Goal: Information Seeking & Learning: Learn about a topic

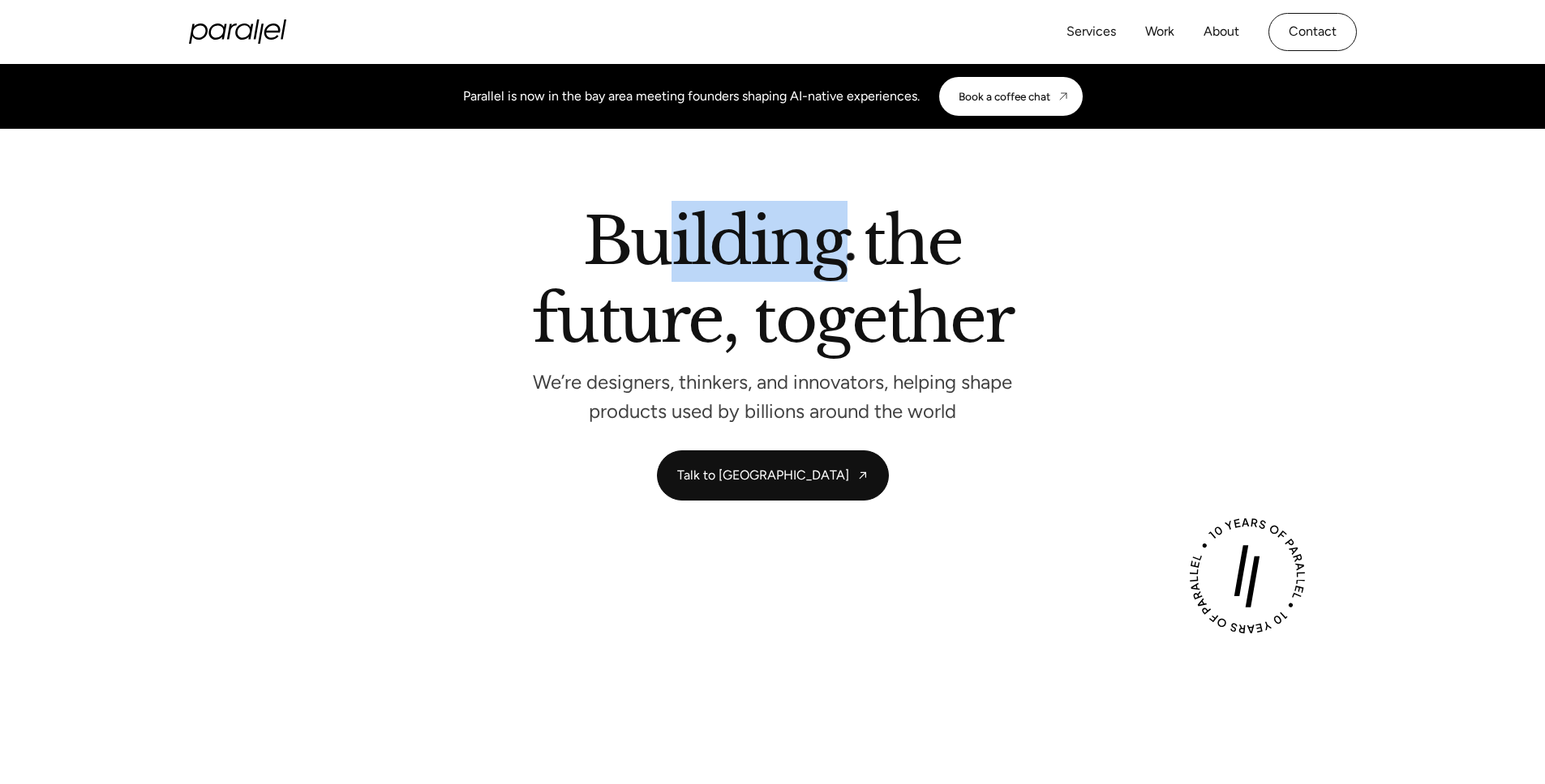
drag, startPoint x: 661, startPoint y: 244, endPoint x: 851, endPoint y: 257, distance: 190.4
click at [851, 257] on h2 "Building the future, together" at bounding box center [772, 283] width 481 height 148
drag, startPoint x: 701, startPoint y: 261, endPoint x: 674, endPoint y: 259, distance: 27.1
click at [674, 259] on h2 "Building the future, together" at bounding box center [772, 283] width 481 height 148
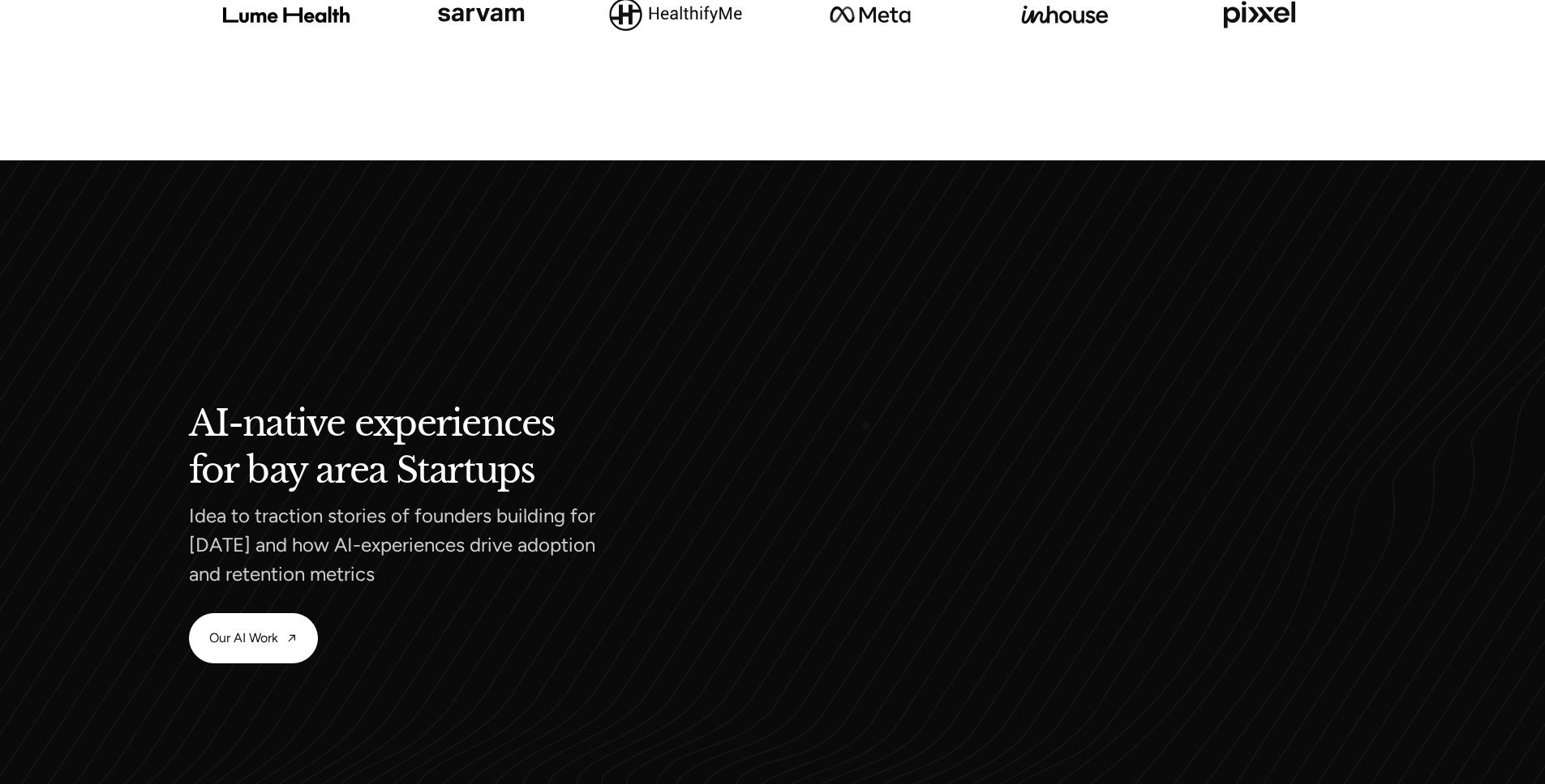
scroll to position [1361, 0]
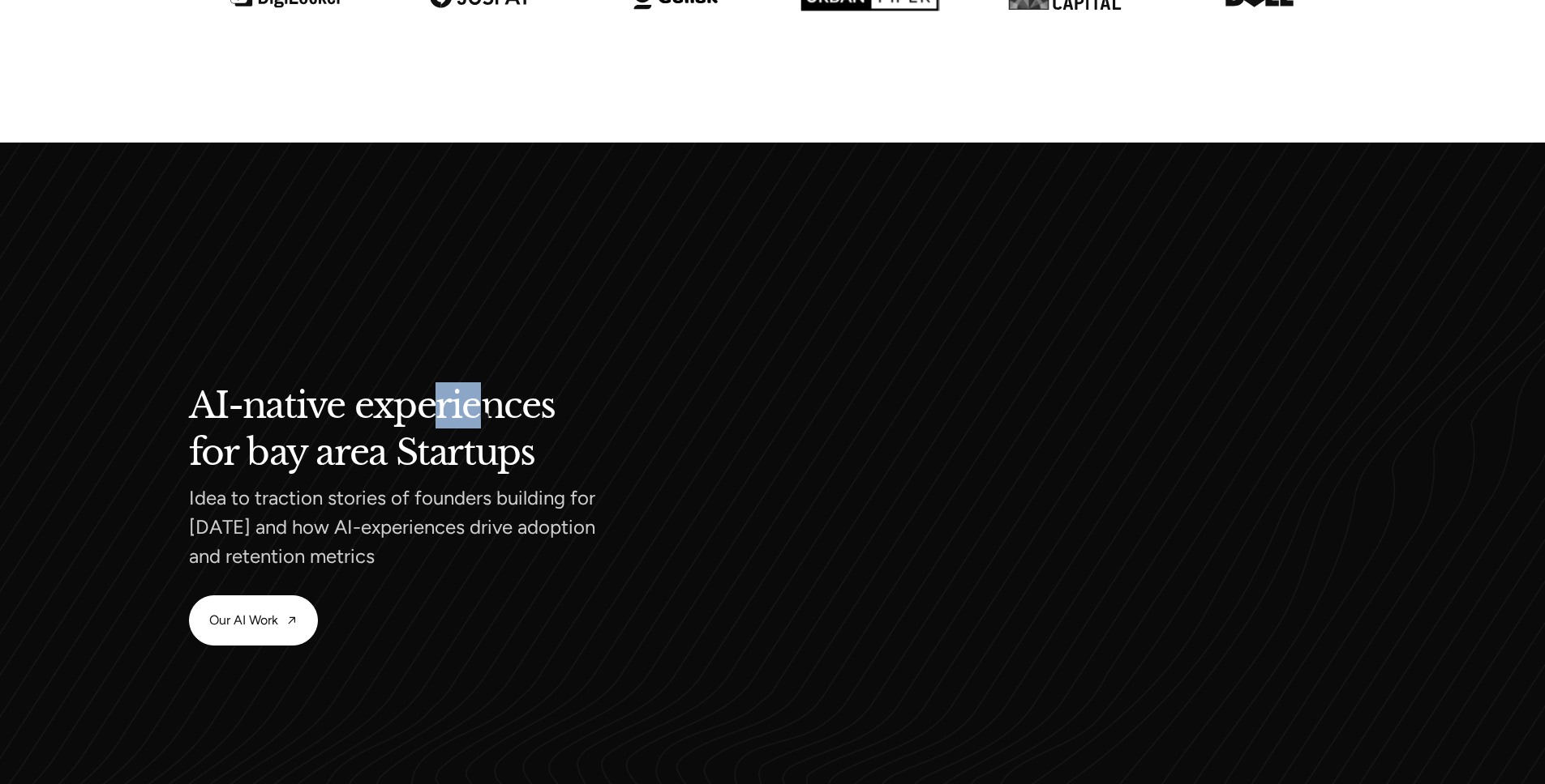
drag, startPoint x: 435, startPoint y: 417, endPoint x: 485, endPoint y: 416, distance: 50.0
click at [485, 416] on h2 "AI-native experiences for bay area Startups" at bounding box center [440, 426] width 503 height 77
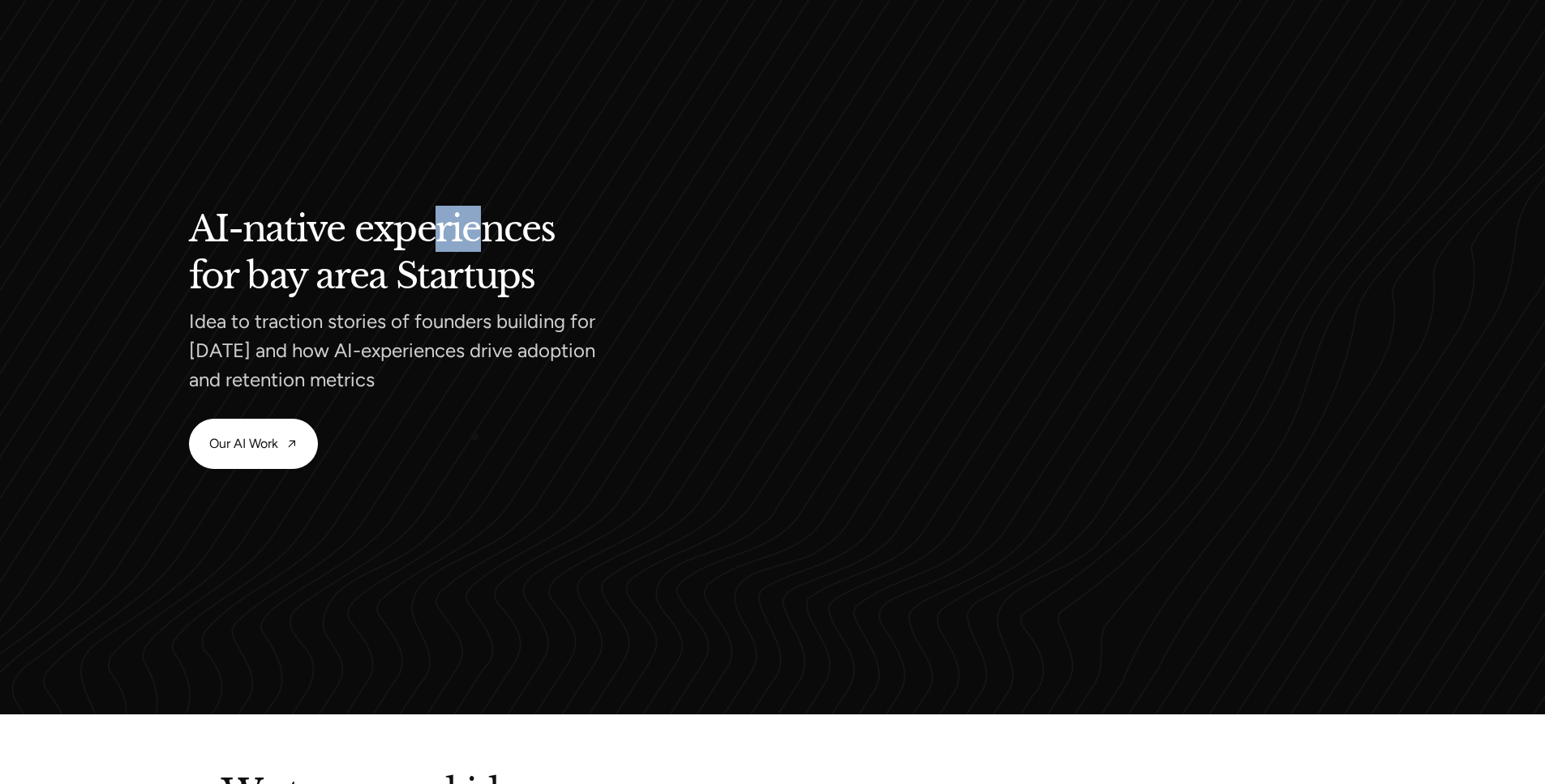
scroll to position [1556, 0]
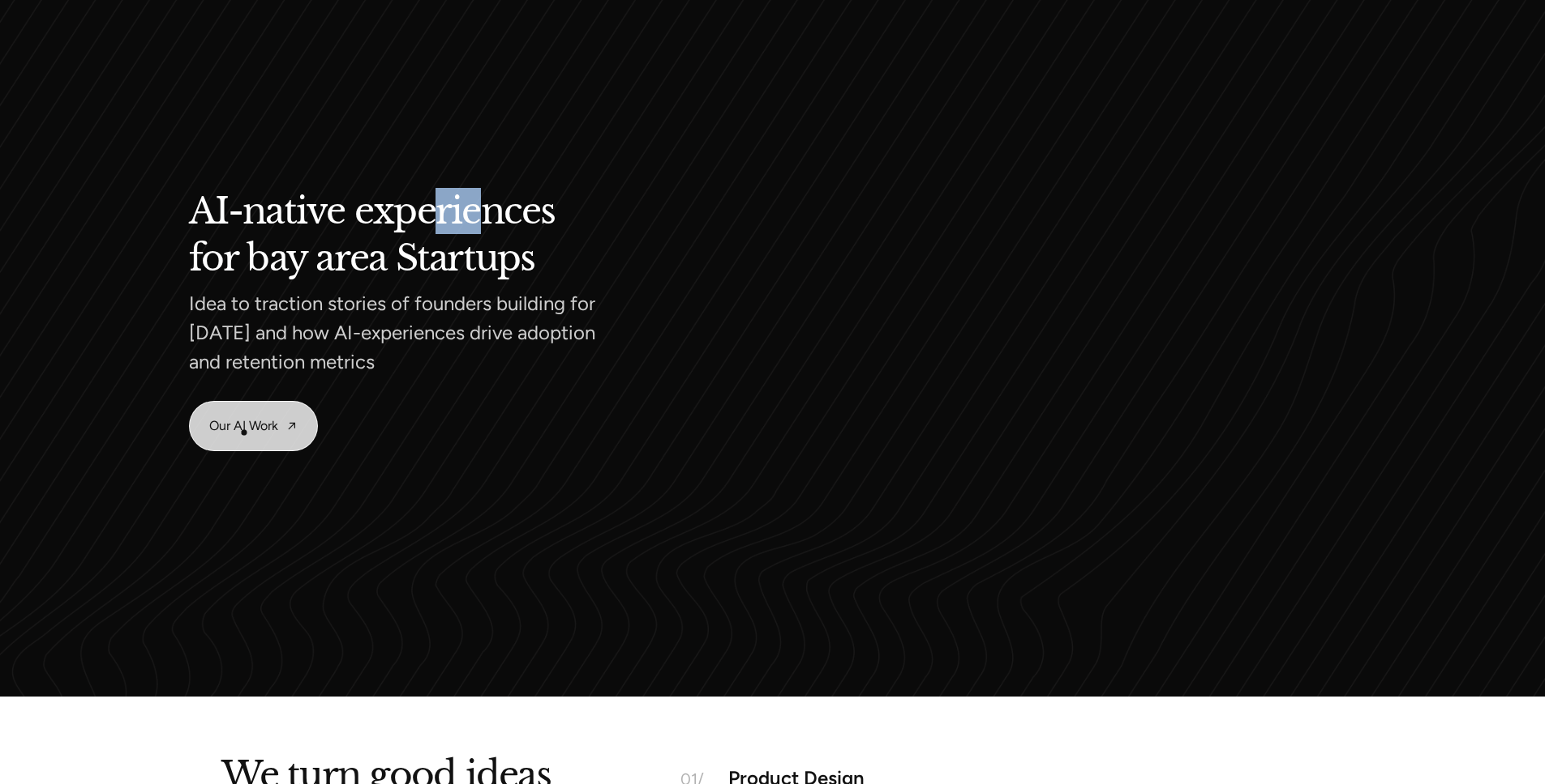
click at [244, 432] on link "Our AI Work" at bounding box center [254, 426] width 127 height 49
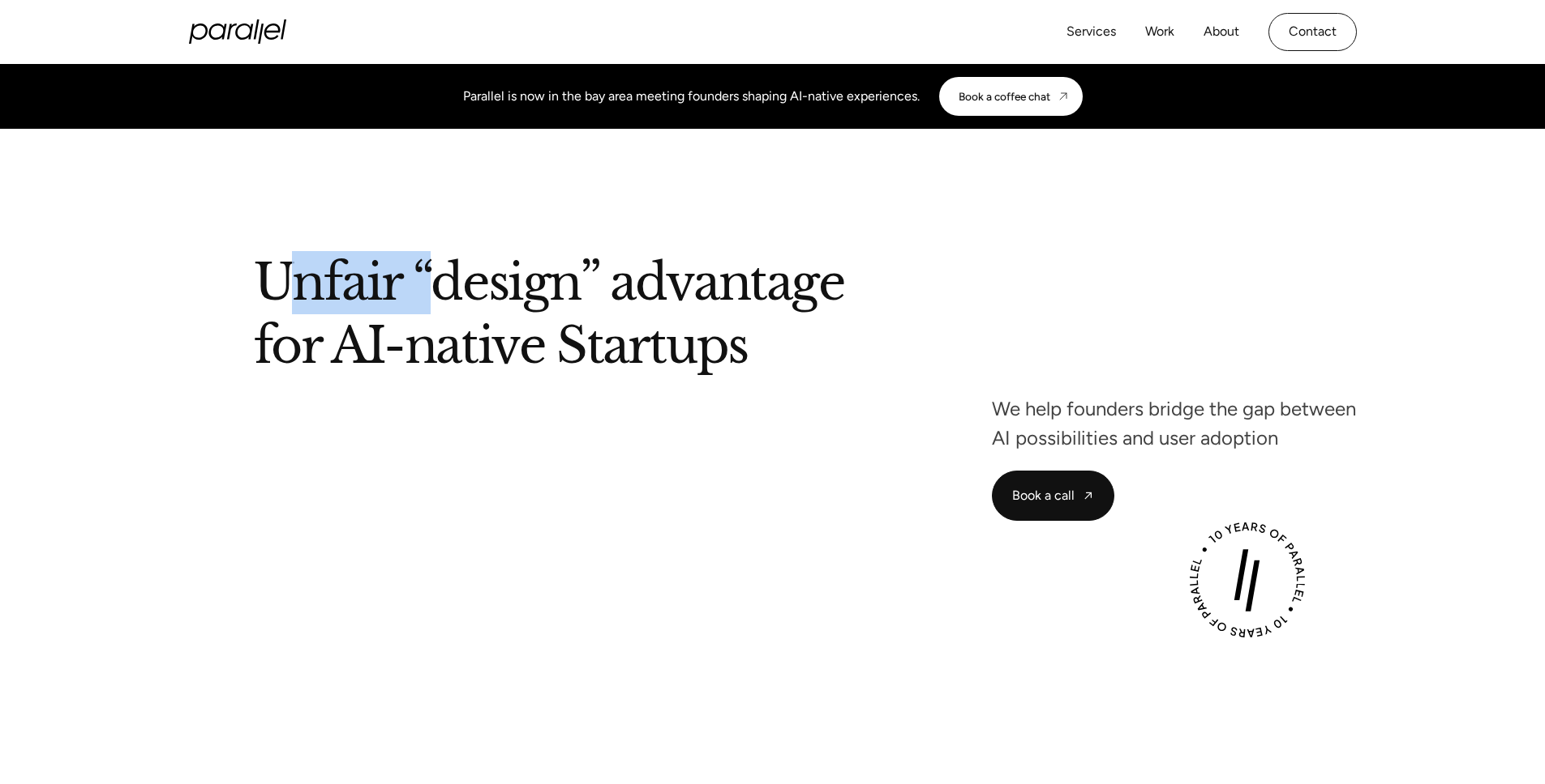
drag, startPoint x: 294, startPoint y: 274, endPoint x: 431, endPoint y: 288, distance: 137.7
click at [431, 288] on h1 "Unfair “design” advantage for AI-native Startups" at bounding box center [689, 317] width 872 height 118
drag, startPoint x: 764, startPoint y: 281, endPoint x: 778, endPoint y: 284, distance: 14.3
click at [779, 284] on h1 "Unfair “design” advantage for AI-native Startups" at bounding box center [689, 317] width 872 height 118
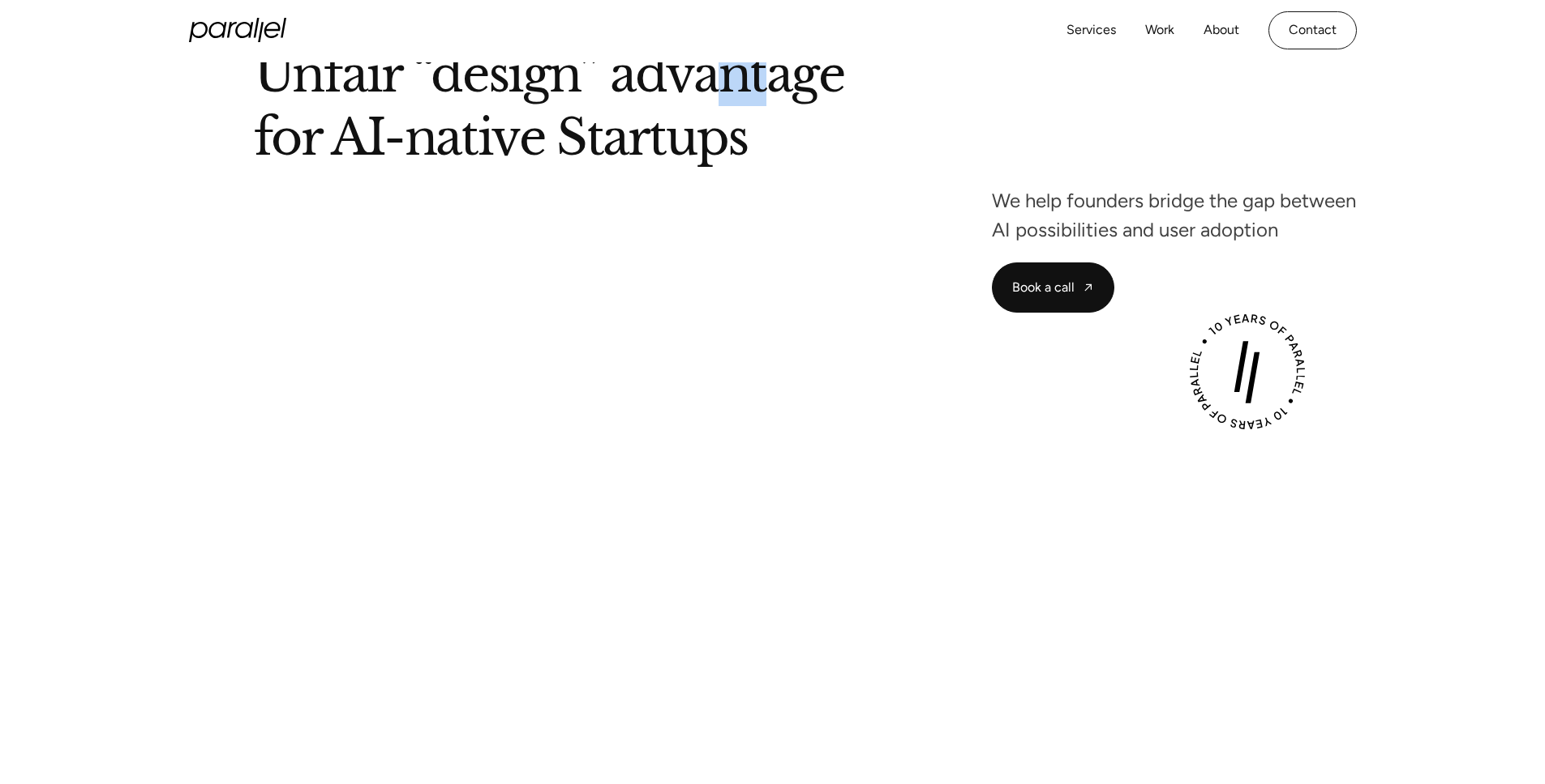
scroll to position [292, 0]
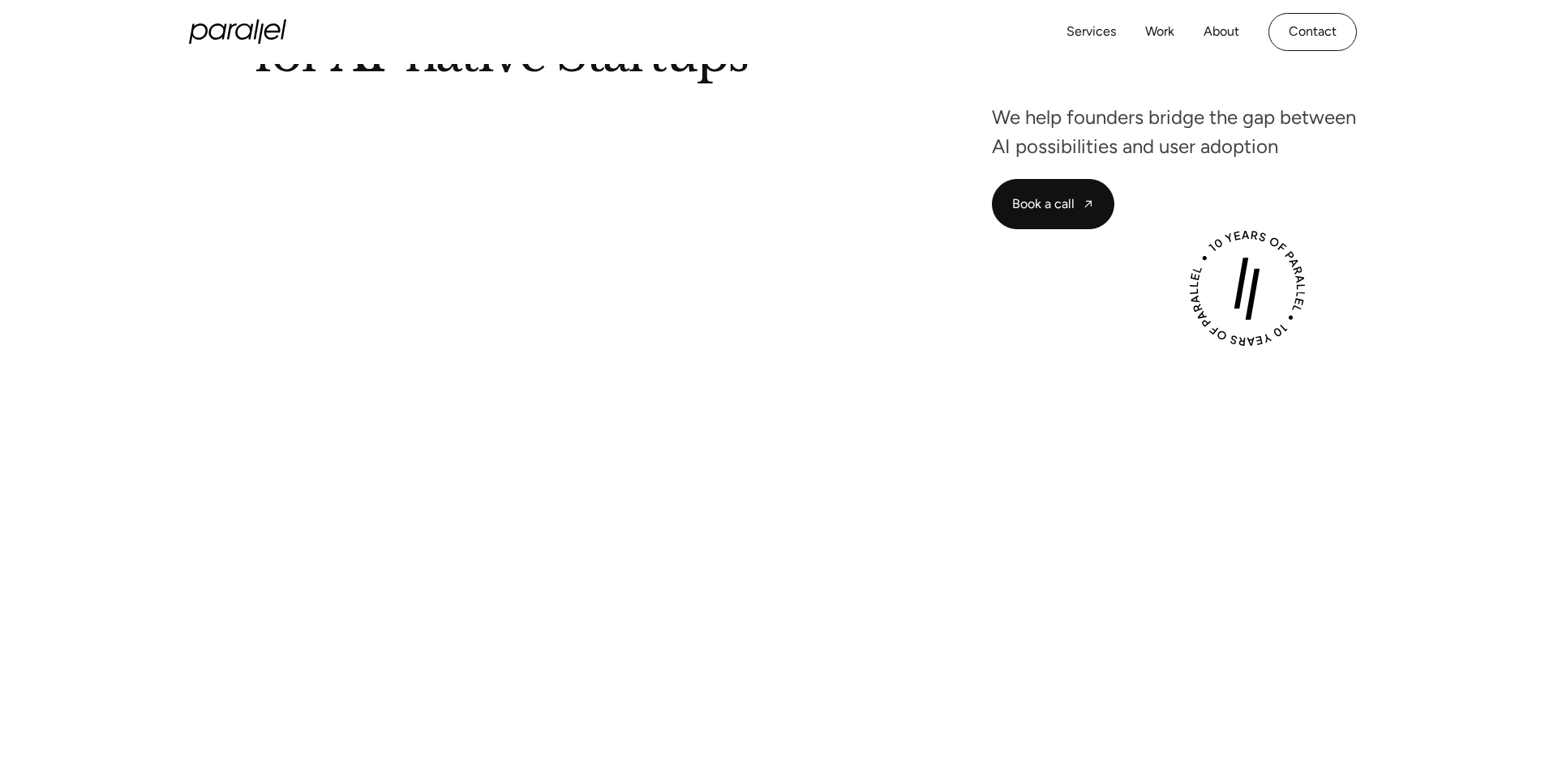
click at [773, 327] on div "Play with Sound" at bounding box center [772, 622] width 1167 height 657
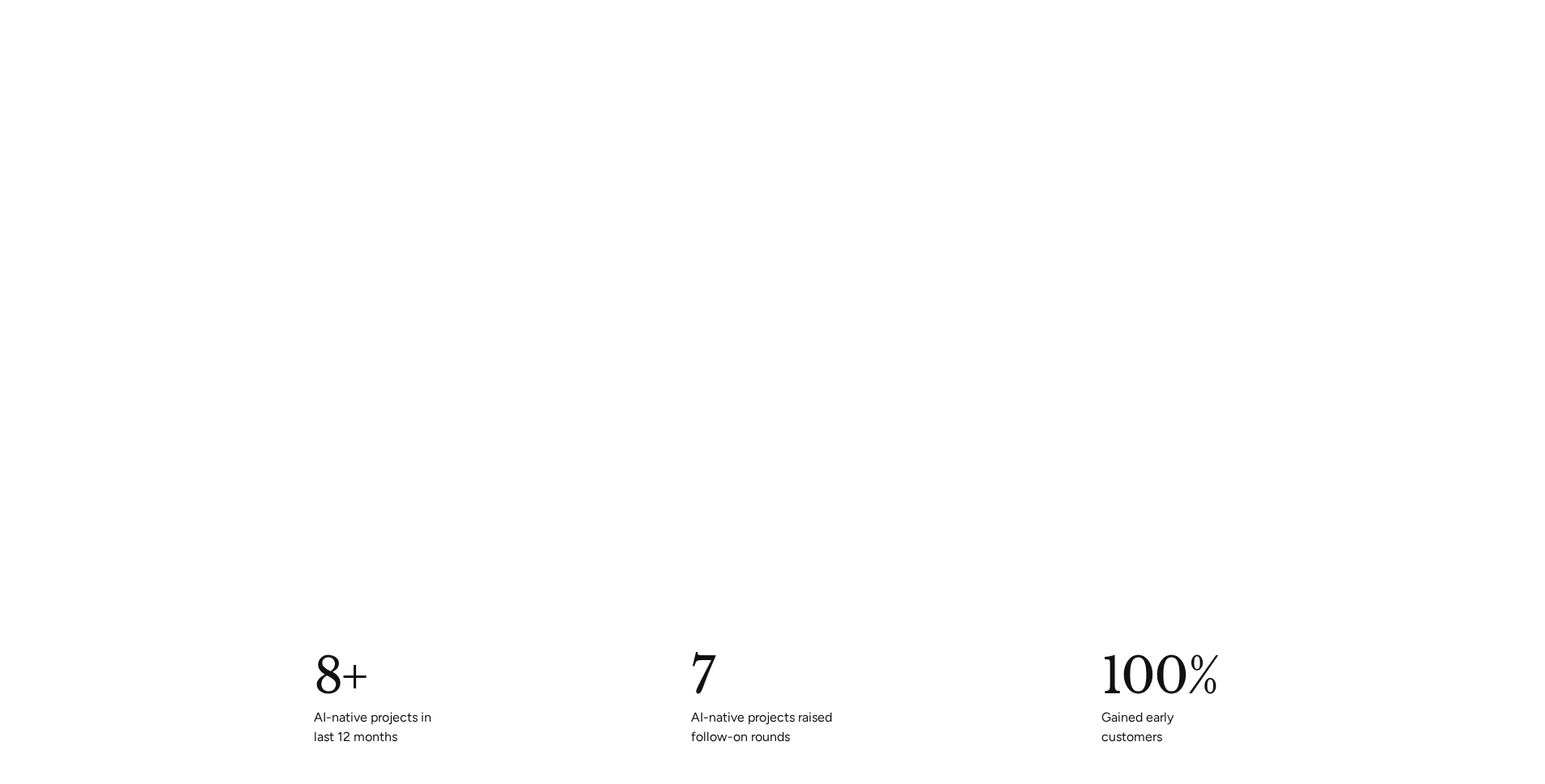
scroll to position [778, 0]
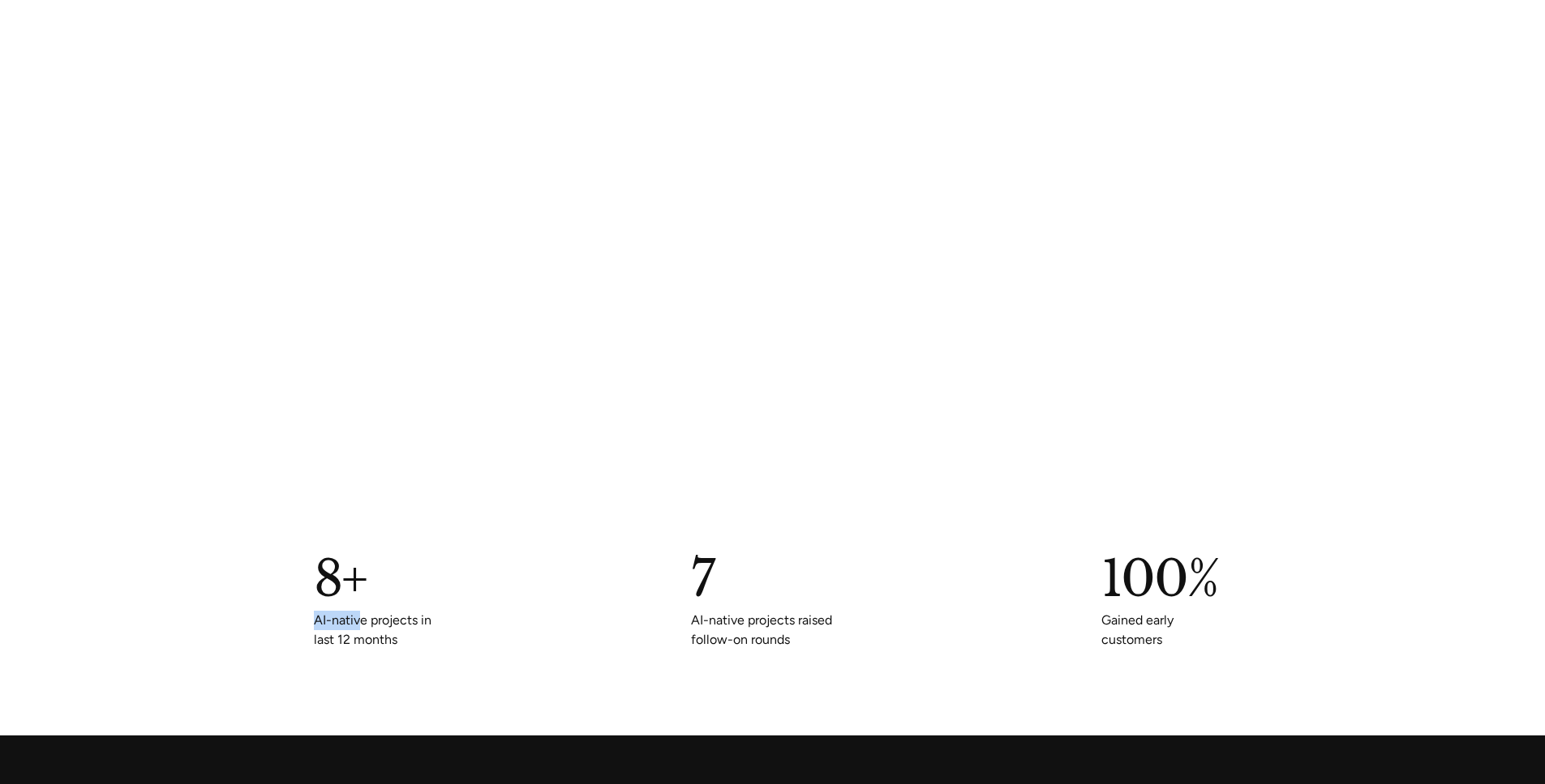
drag, startPoint x: 347, startPoint y: 616, endPoint x: 355, endPoint y: 617, distance: 8.1
click at [355, 617] on p "AI-native projects in last 12 months" at bounding box center [379, 633] width 129 height 34
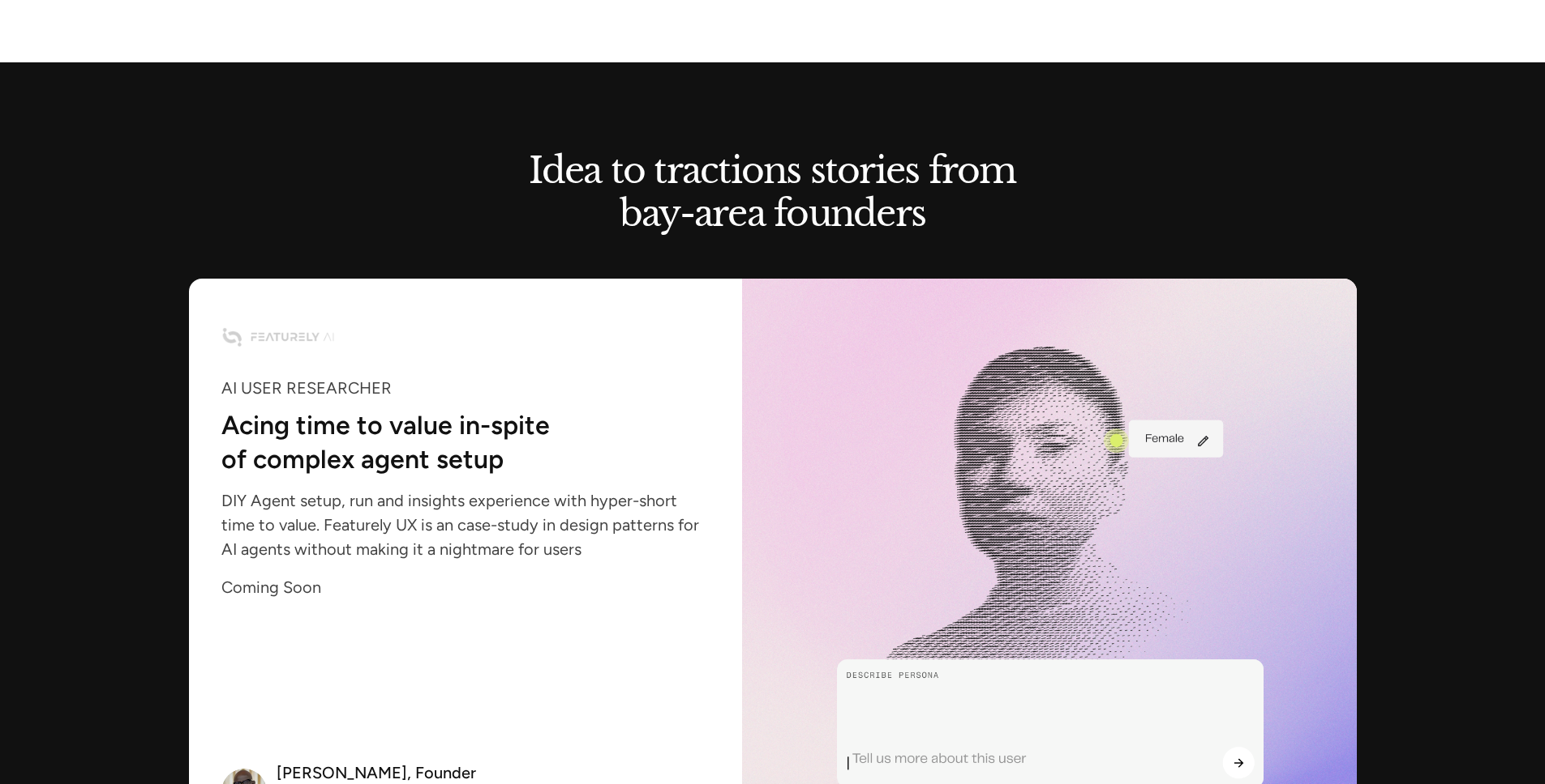
scroll to position [1459, 0]
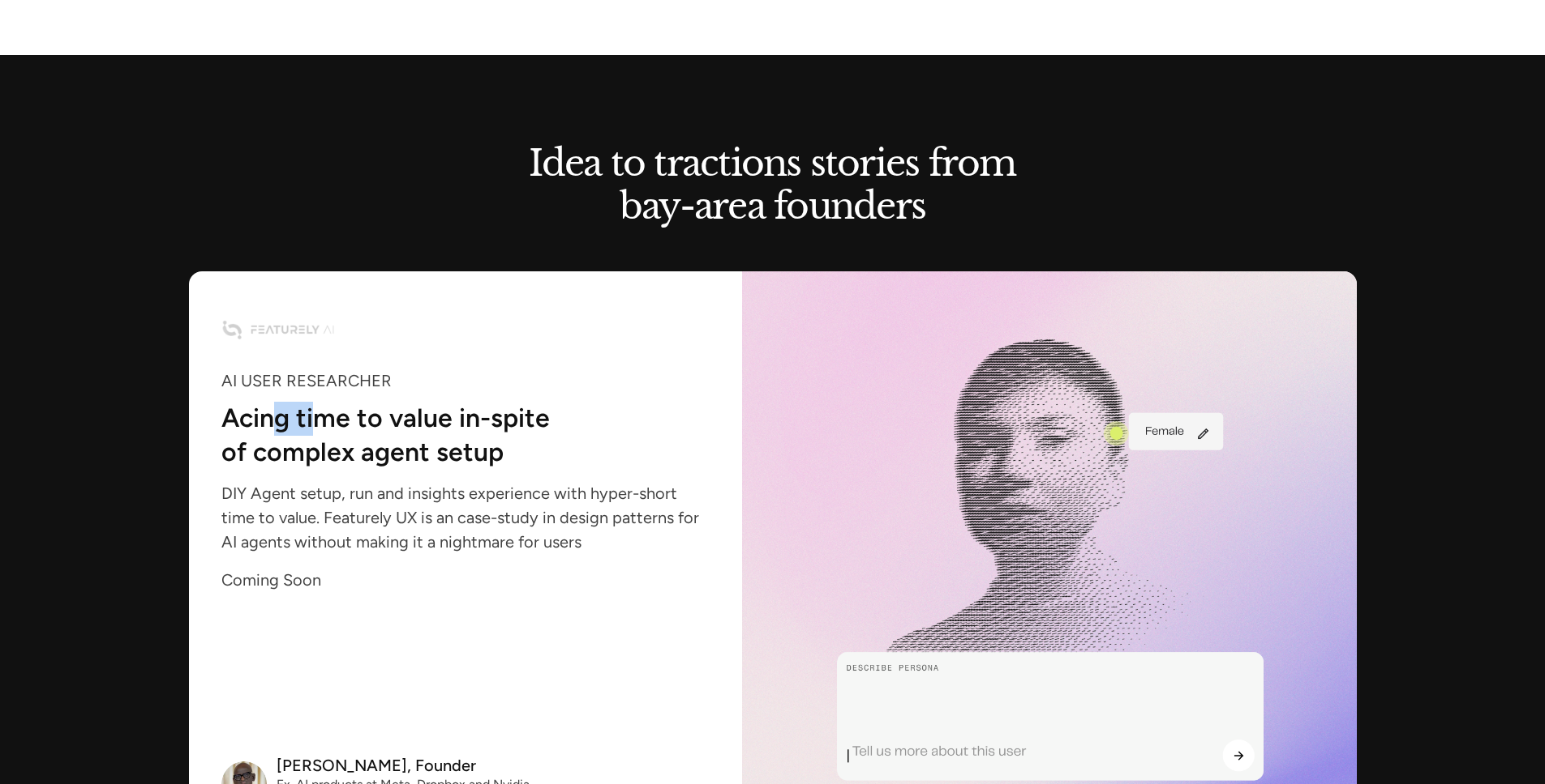
drag, startPoint x: 275, startPoint y: 428, endPoint x: 314, endPoint y: 428, distance: 39.0
click at [314, 428] on p "Acing time to value in-spite of complex agent setup" at bounding box center [434, 434] width 426 height 56
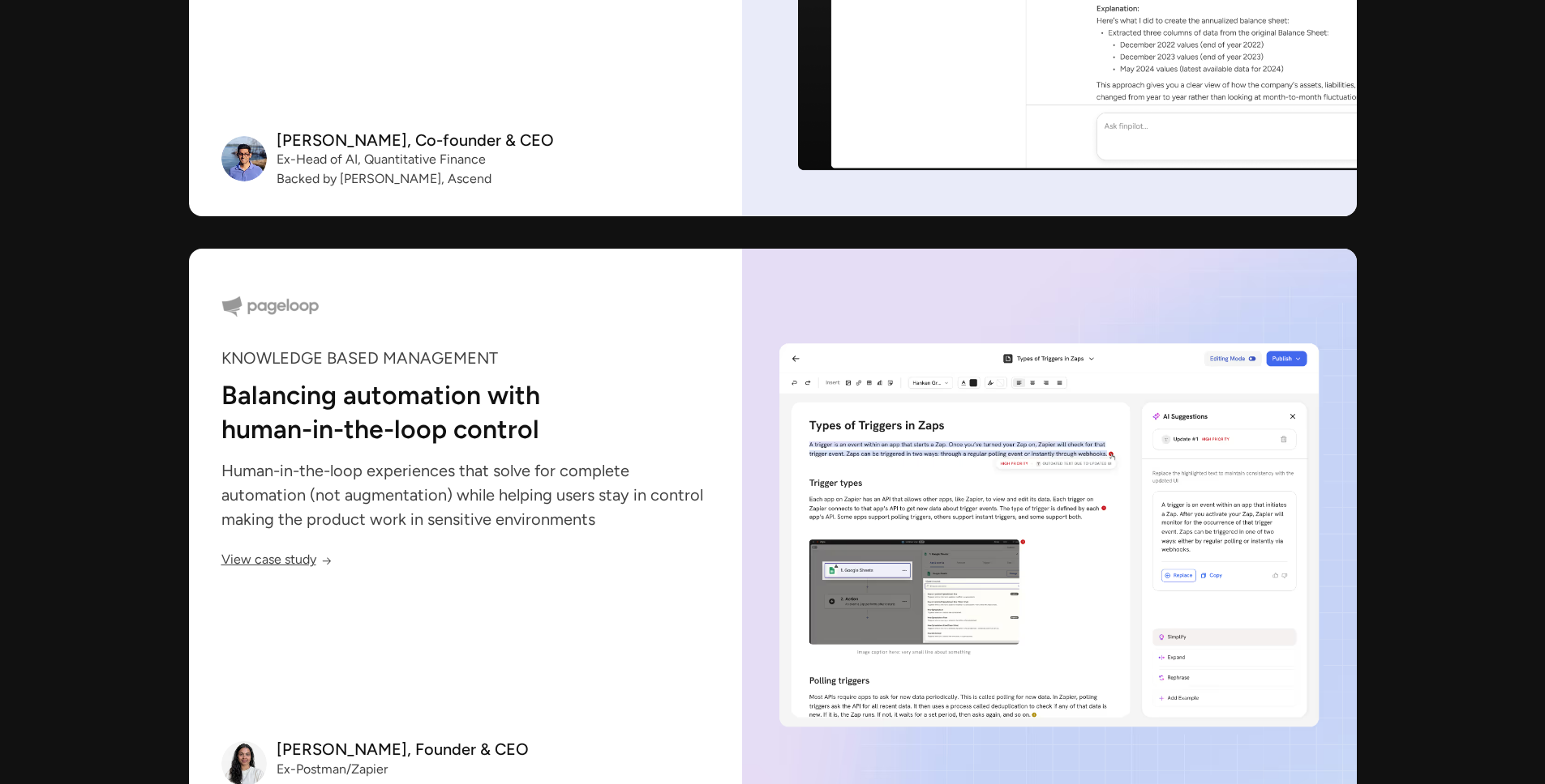
scroll to position [3306, 0]
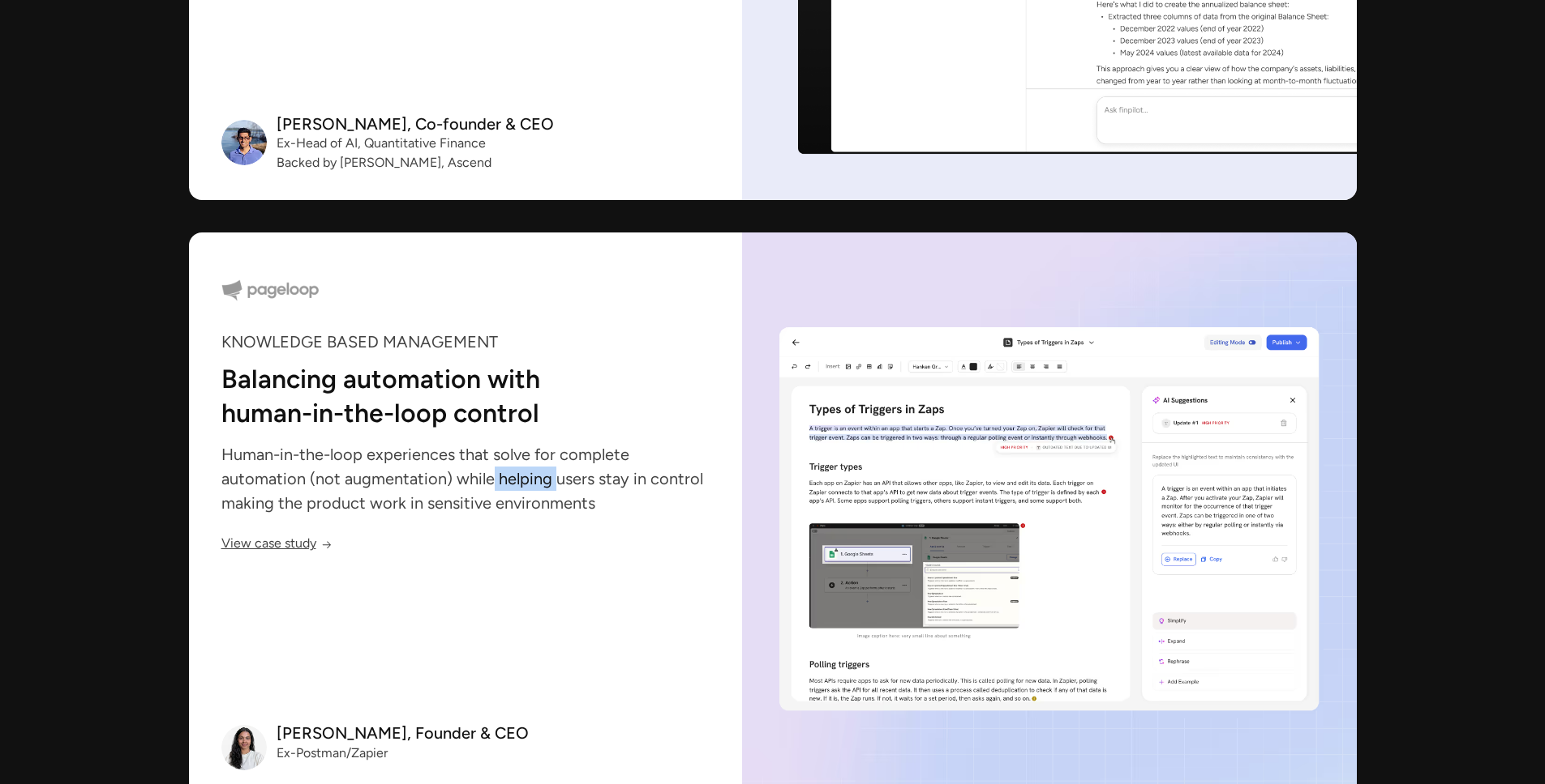
drag, startPoint x: 488, startPoint y: 478, endPoint x: 554, endPoint y: 484, distance: 66.3
click at [554, 484] on p "Human-in-the-loop experiences that solve for complete automation (not augmentat…" at bounding box center [465, 479] width 488 height 60
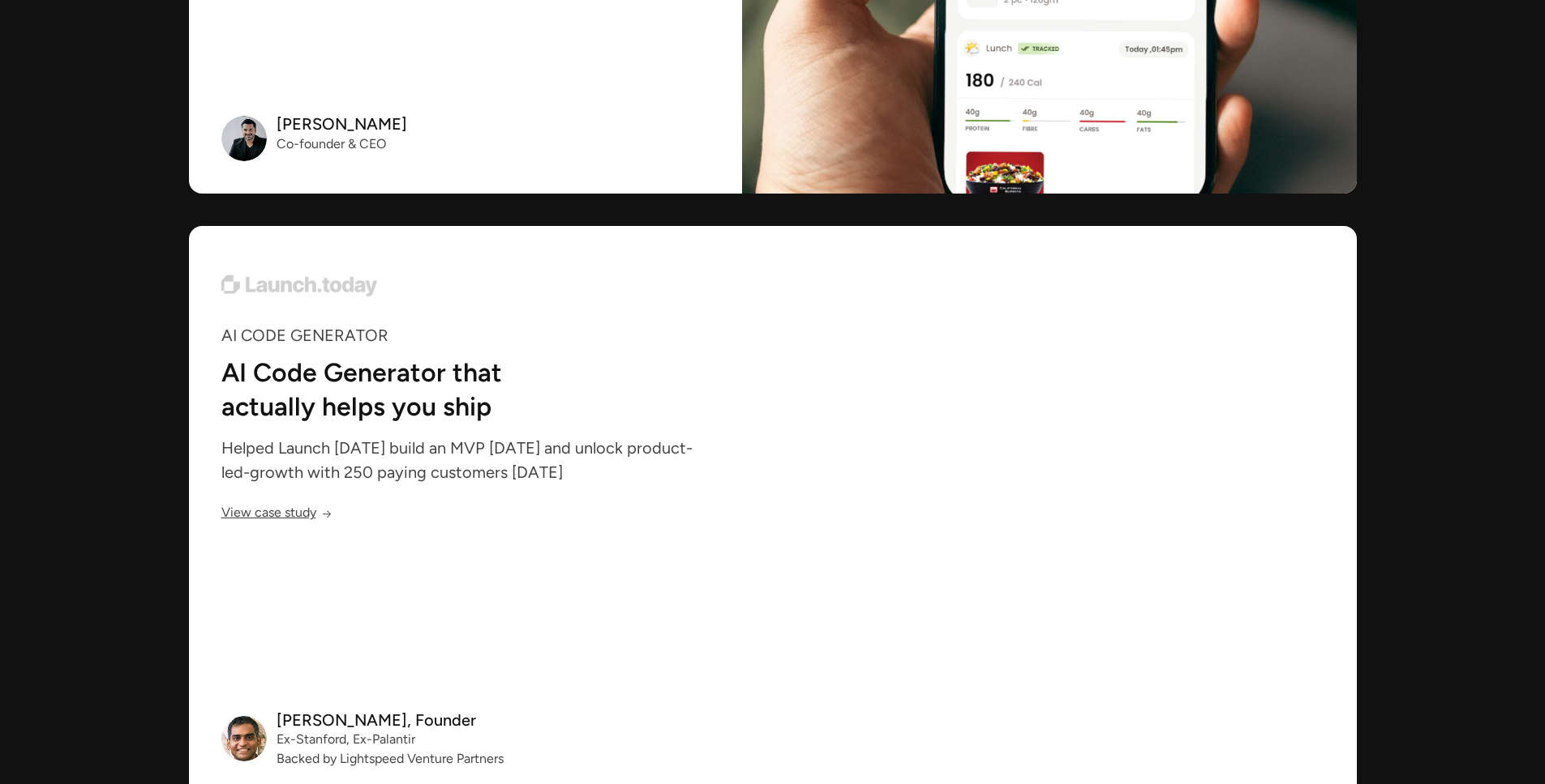
scroll to position [5737, 0]
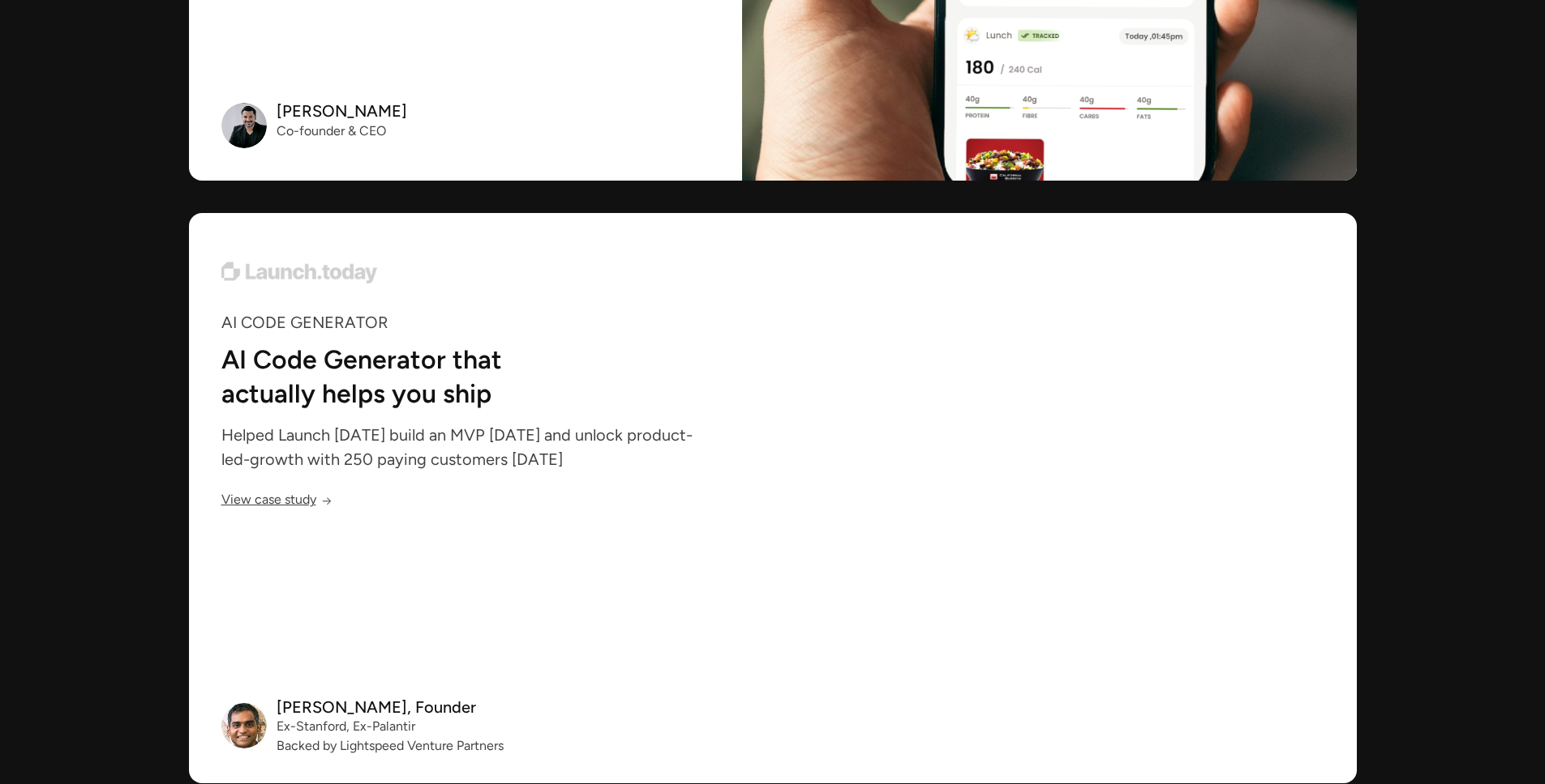
click at [1052, 515] on video at bounding box center [1049, 498] width 614 height 570
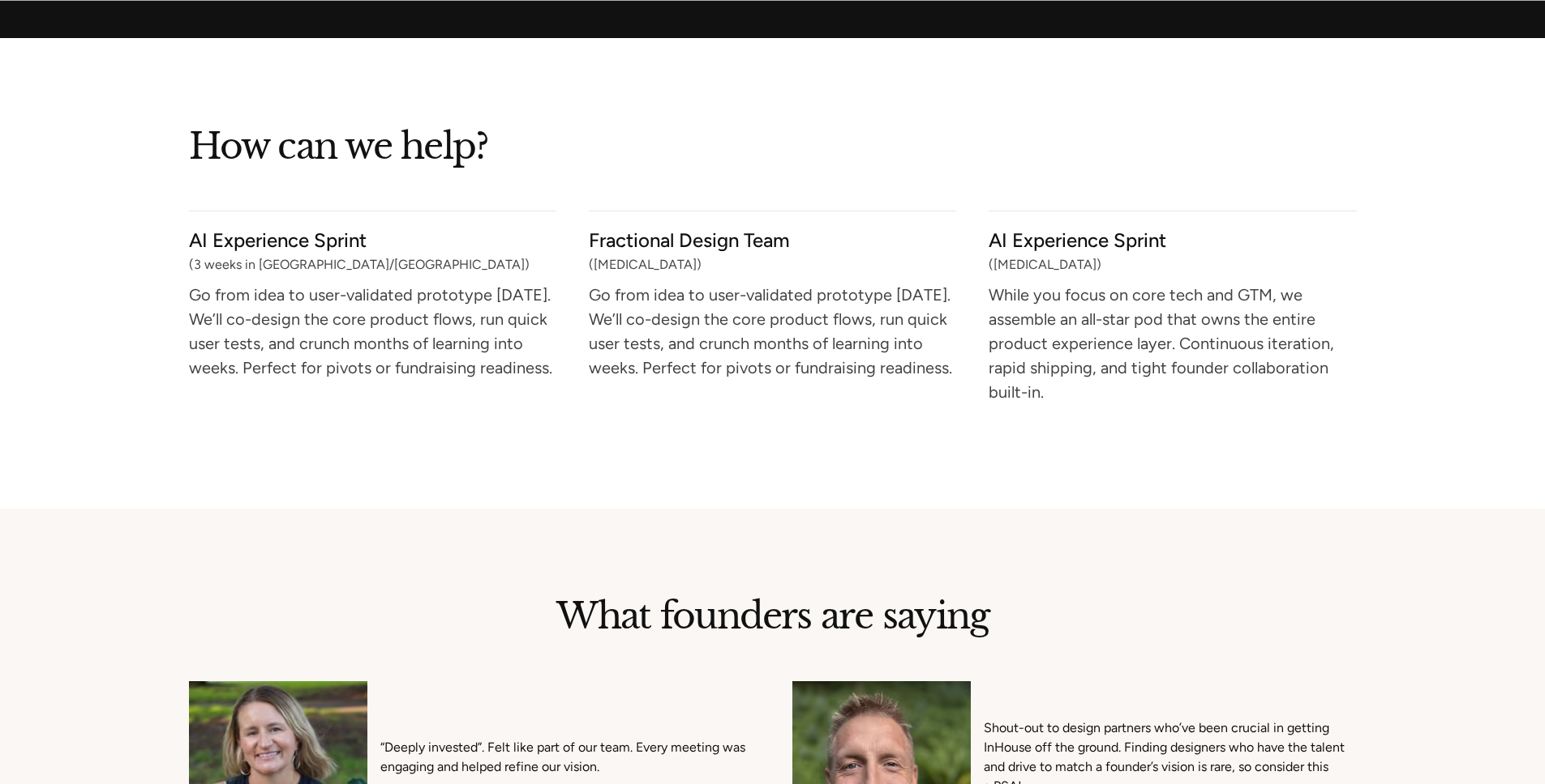
scroll to position [6613, 0]
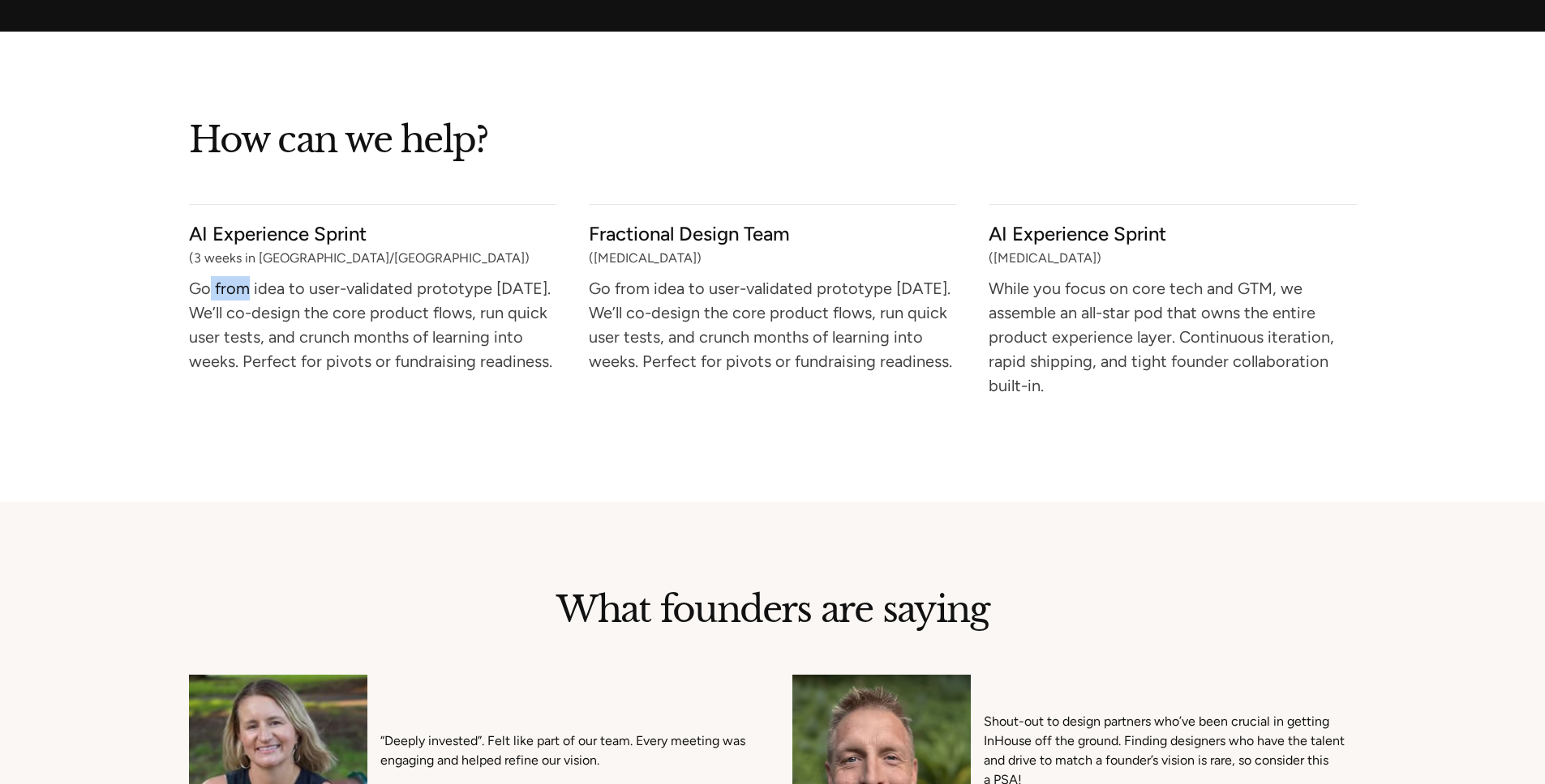
drag, startPoint x: 208, startPoint y: 292, endPoint x: 244, endPoint y: 289, distance: 36.1
click at [244, 289] on p "Go from idea to user-validated prototype in 3 weeks. We’ll co-design the core p…" at bounding box center [372, 325] width 367 height 84
click at [355, 364] on p "Go from idea to user-validated prototype in 3 weeks. We’ll co-design the core p…" at bounding box center [372, 325] width 367 height 84
click at [1056, 289] on p "While you focus on core tech and GTM, we assemble an all-star pod that owns the…" at bounding box center [1171, 337] width 367 height 108
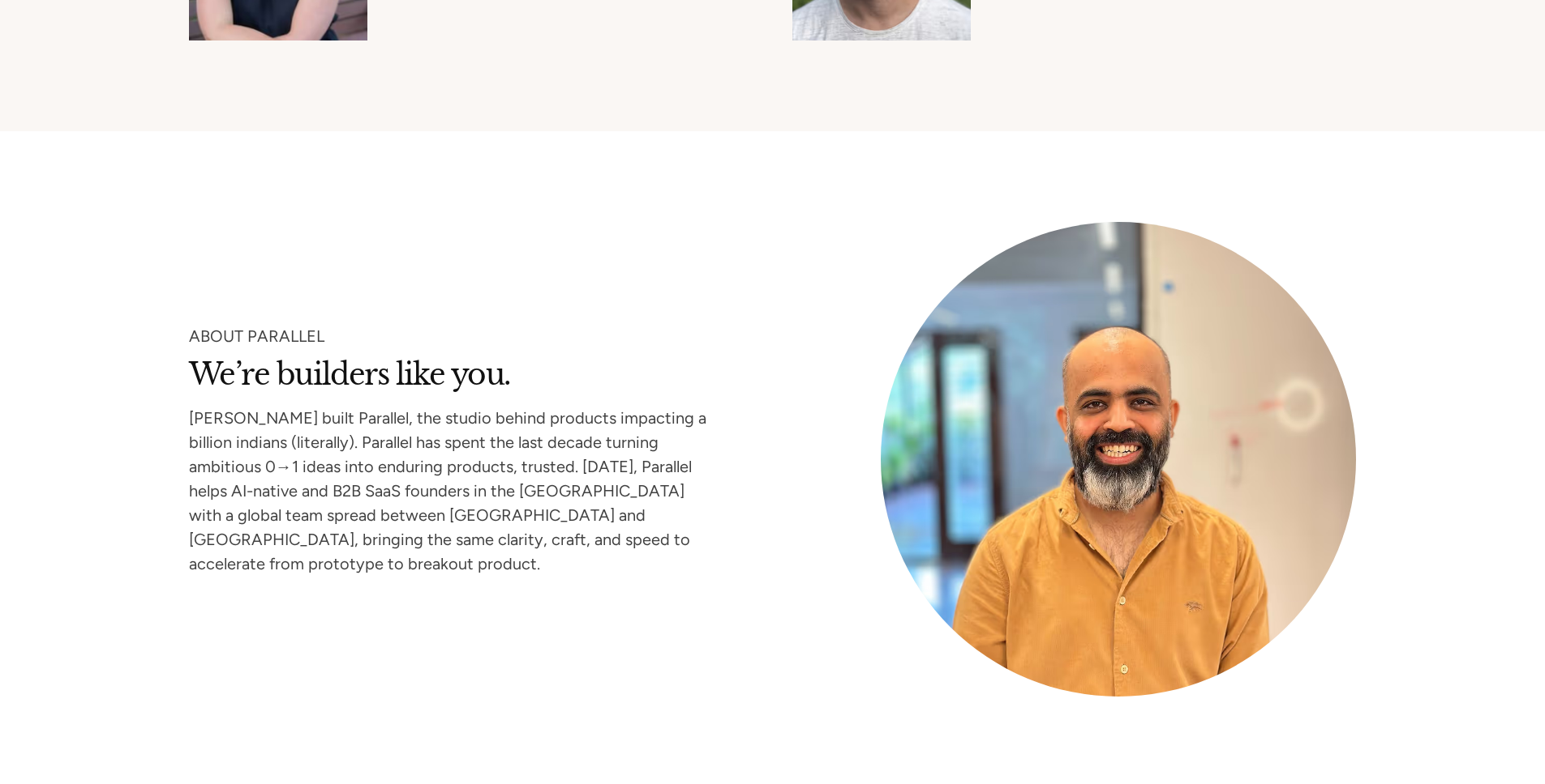
scroll to position [7488, 0]
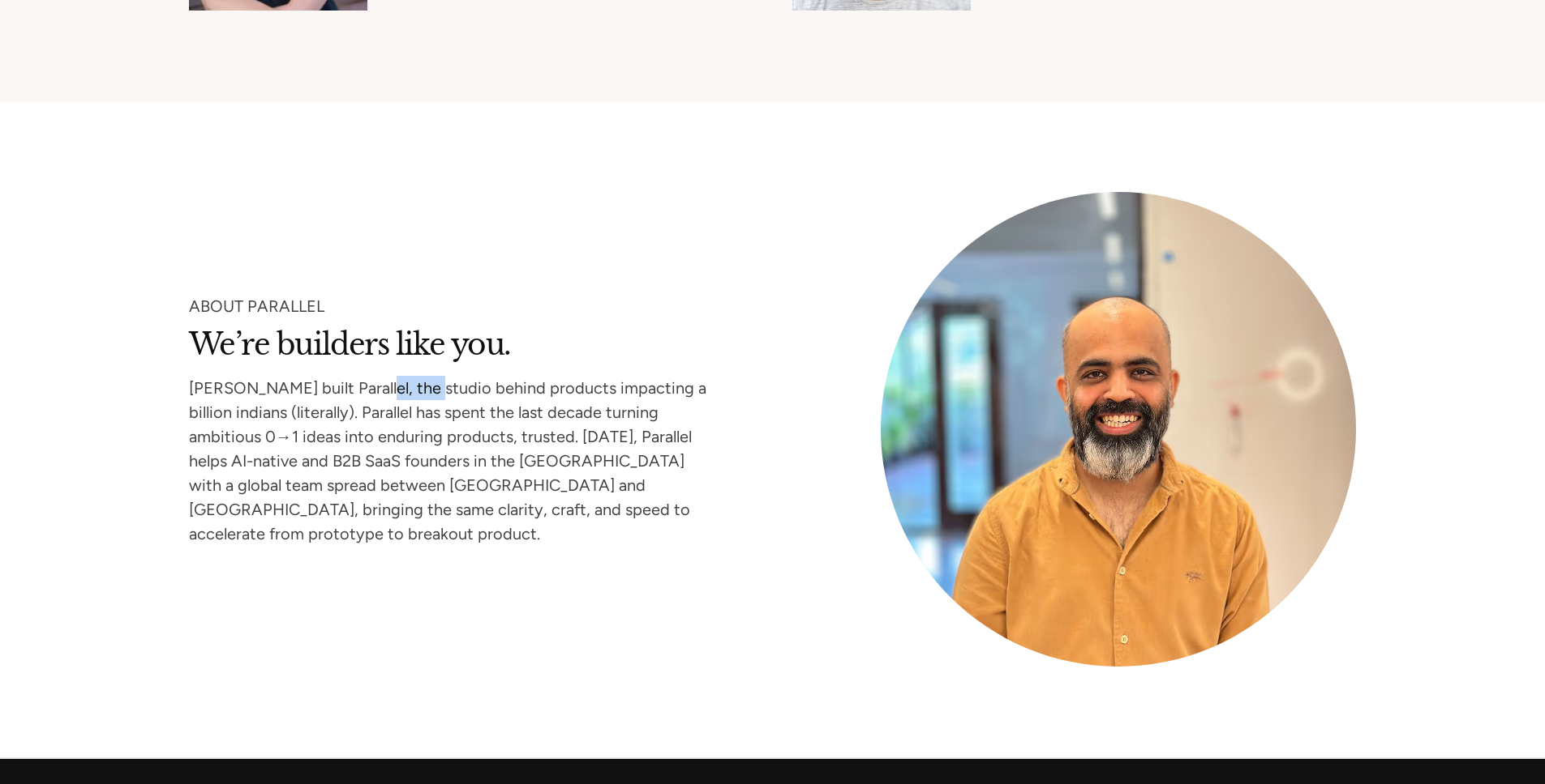
click at [416, 406] on p "Robin built Parallel, the studio behind products impacting a billion indians (l…" at bounding box center [452, 460] width 527 height 157
drag, startPoint x: 377, startPoint y: 427, endPoint x: 416, endPoint y: 427, distance: 39.0
click at [416, 427] on p "Robin built Parallel, the studio behind products impacting a billion indians (l…" at bounding box center [452, 460] width 527 height 157
drag, startPoint x: 433, startPoint y: 426, endPoint x: 499, endPoint y: 425, distance: 66.0
click at [499, 425] on p "Robin built Parallel, the studio behind products impacting a billion indians (l…" at bounding box center [452, 460] width 527 height 157
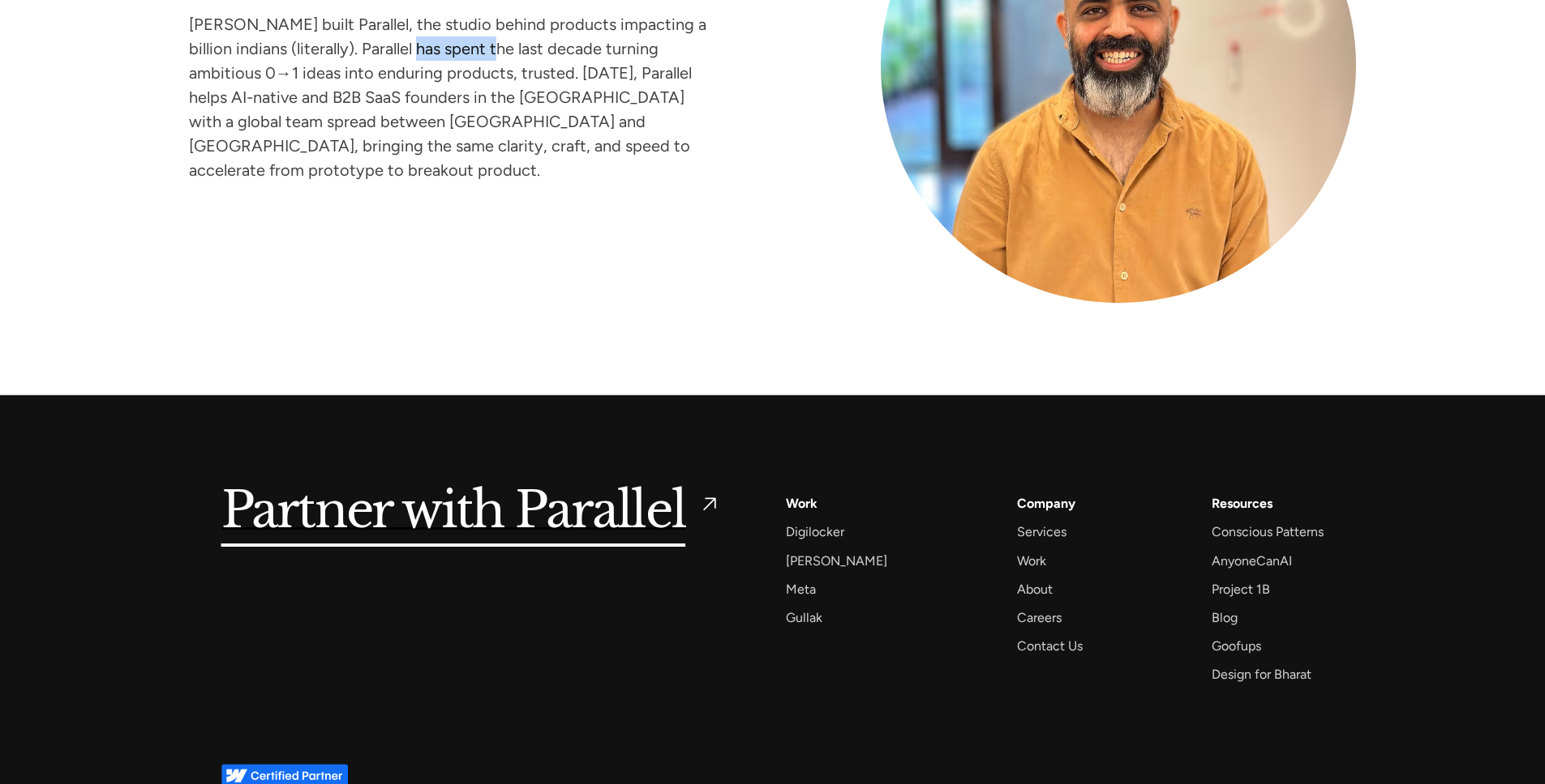
scroll to position [7877, 0]
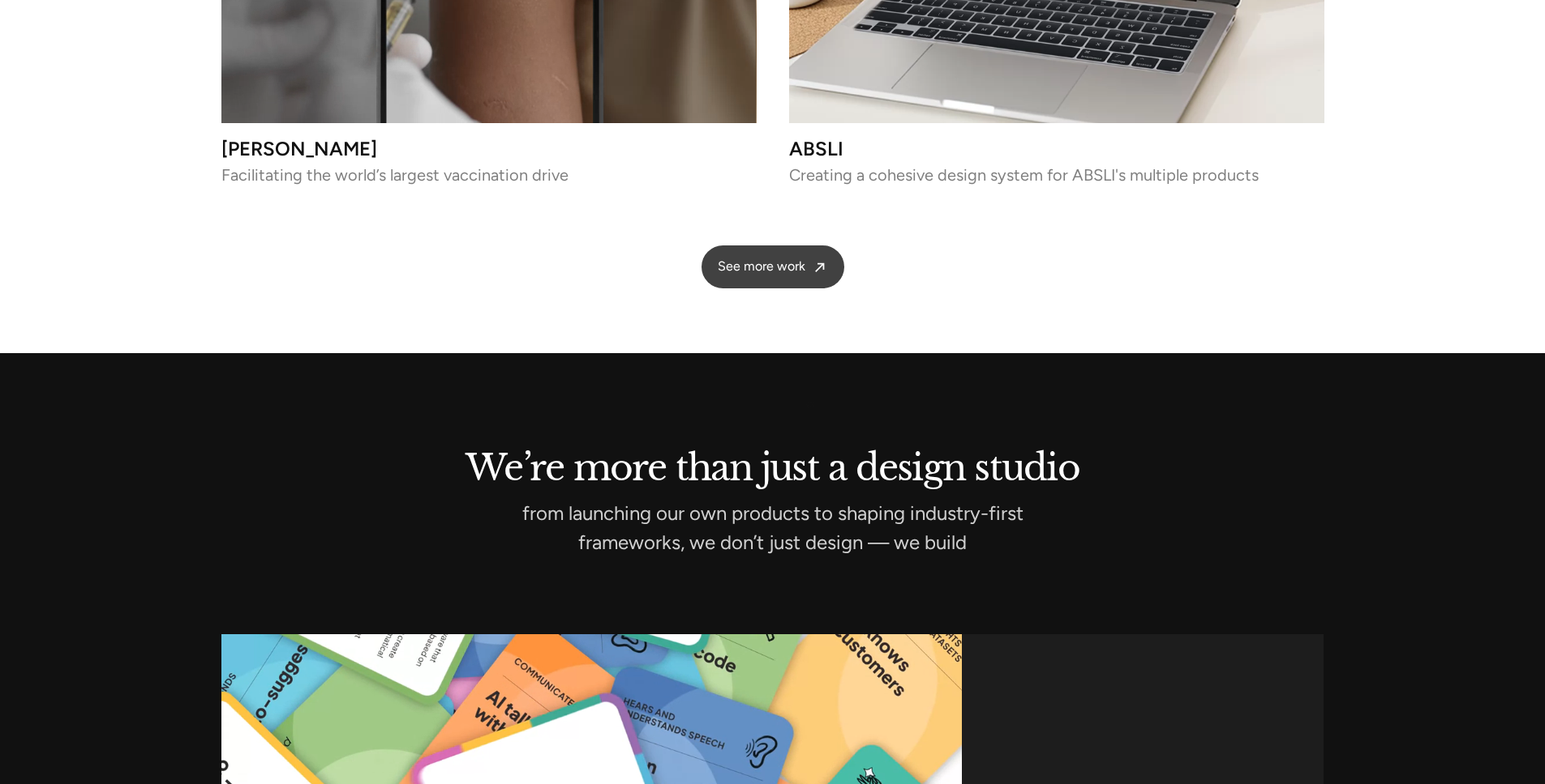
scroll to position [4473, 0]
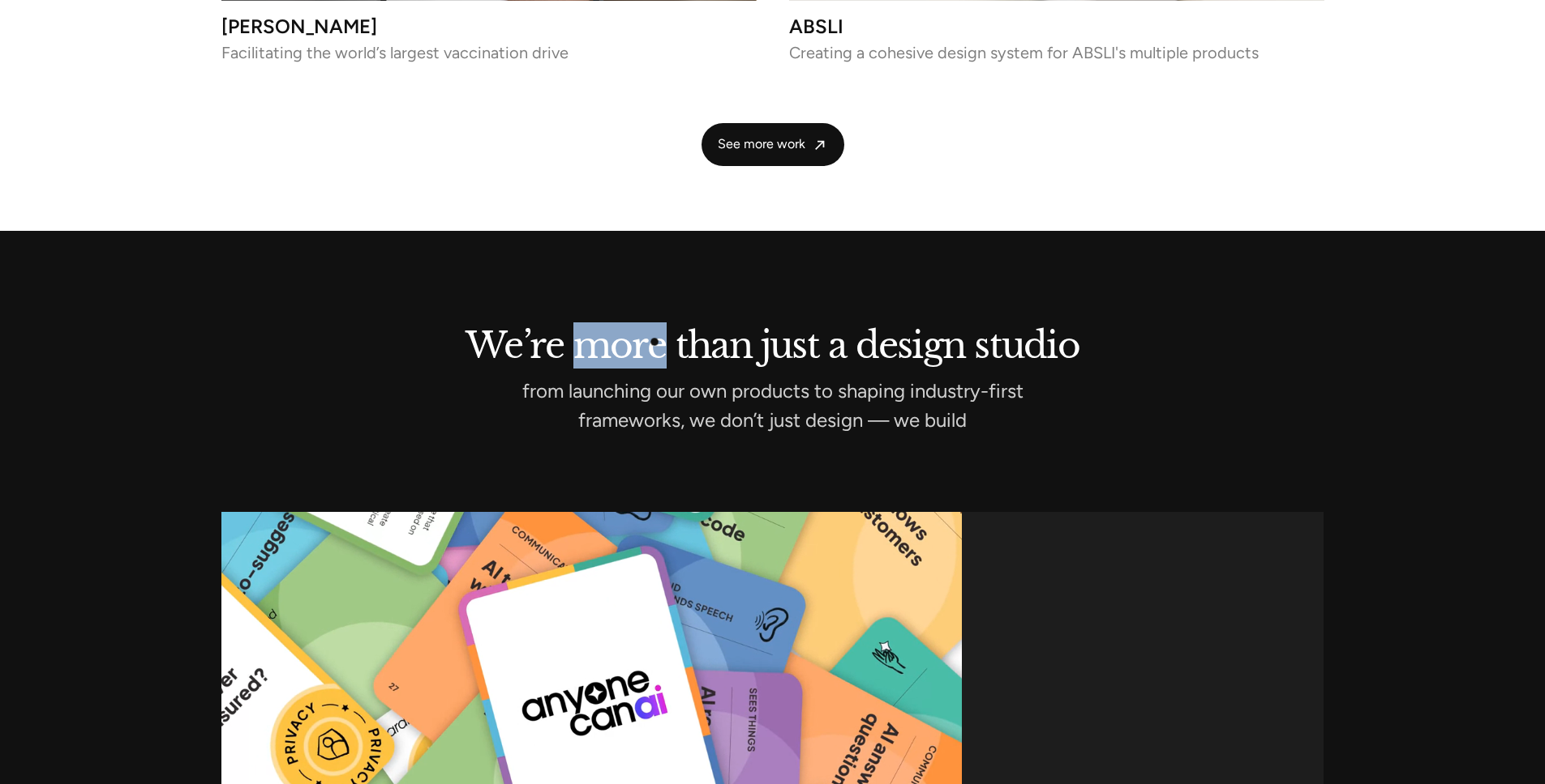
drag, startPoint x: 578, startPoint y: 342, endPoint x: 657, endPoint y: 342, distance: 79.0
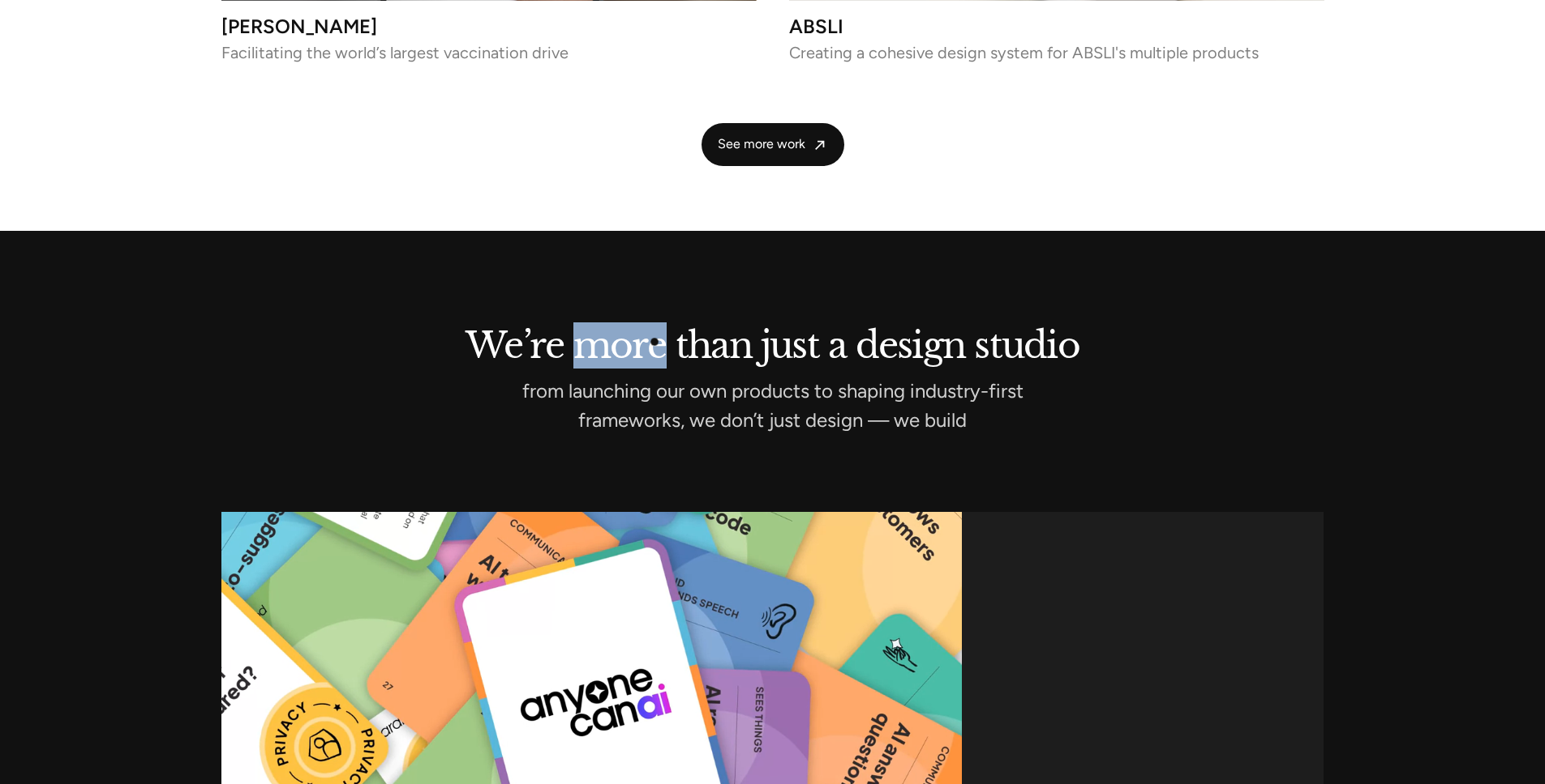
click at [657, 342] on h2 "We’re more than just a design studio" at bounding box center [772, 343] width 1103 height 30
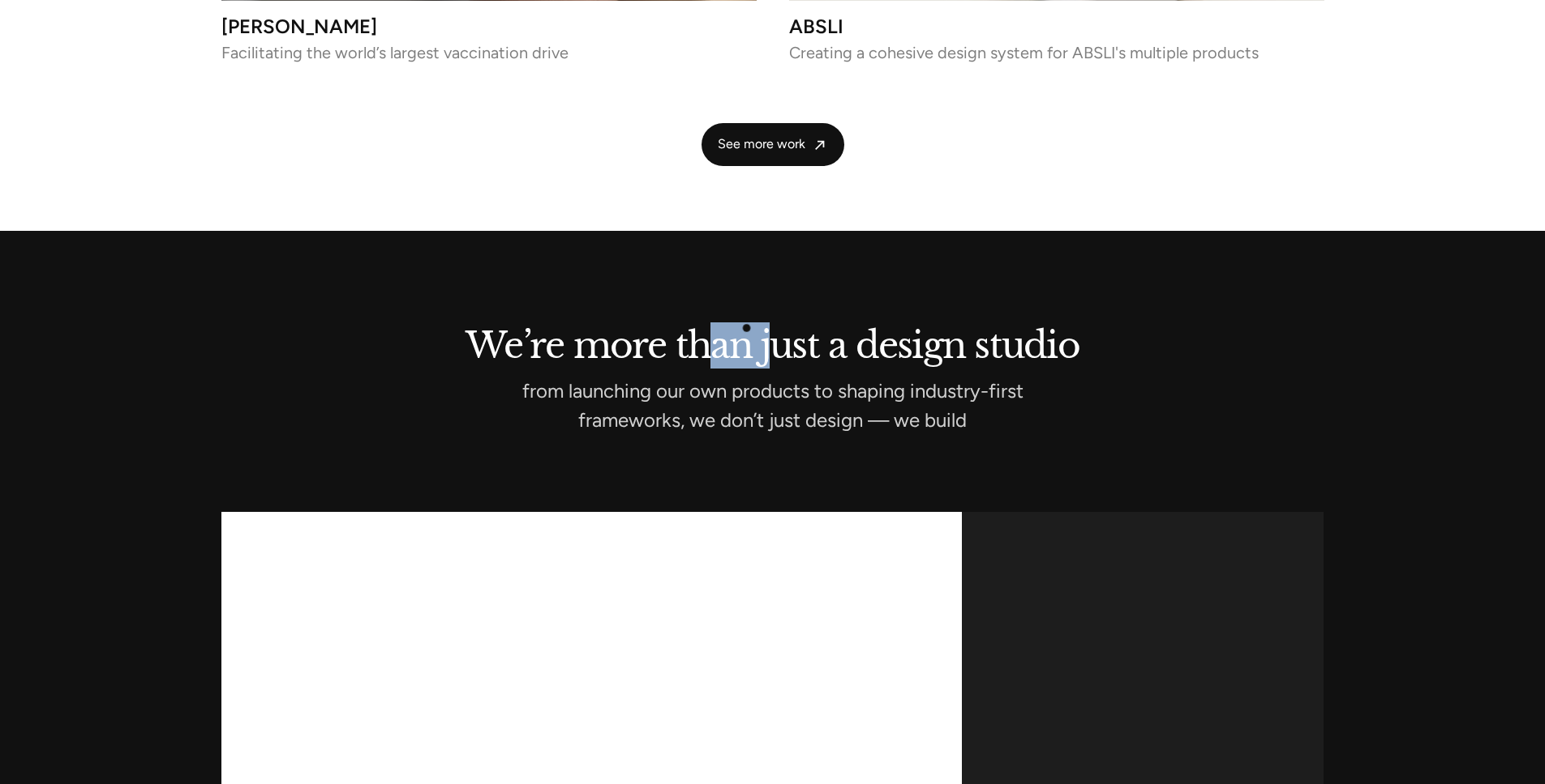
drag, startPoint x: 721, startPoint y: 327, endPoint x: 768, endPoint y: 328, distance: 47.0
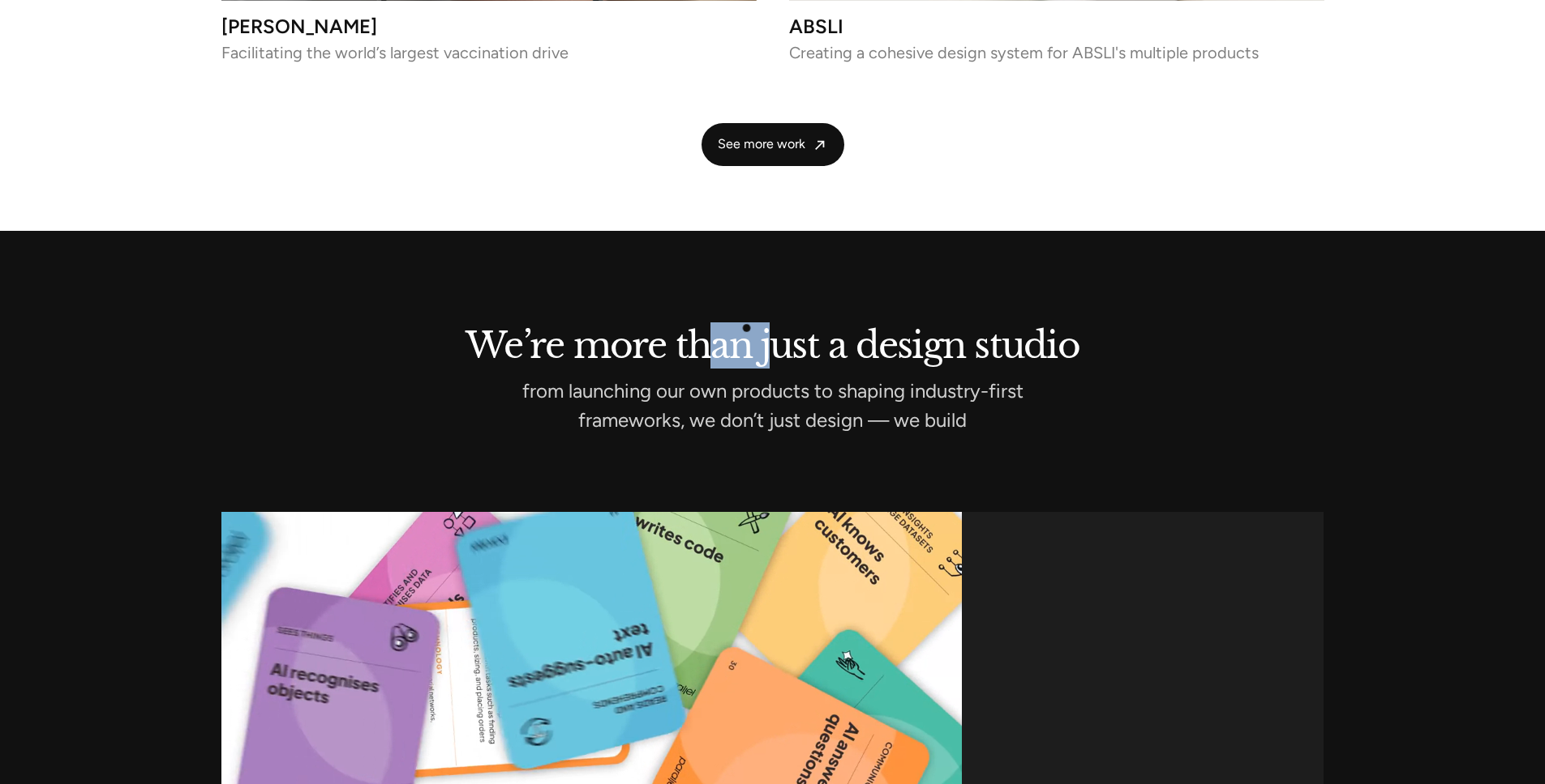
click at [768, 328] on h2 "We’re more than just a design studio" at bounding box center [772, 343] width 1103 height 30
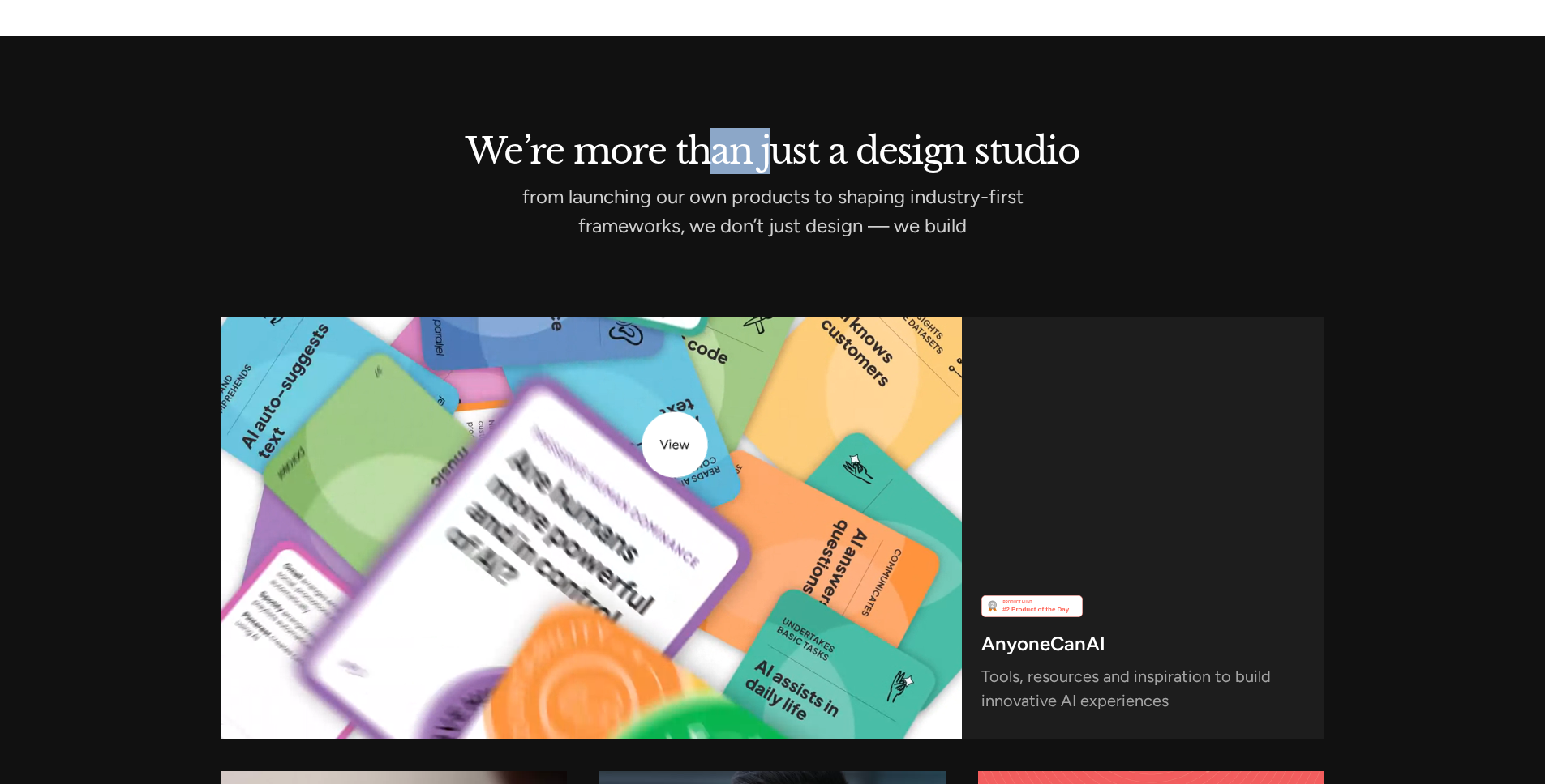
scroll to position [4862, 0]
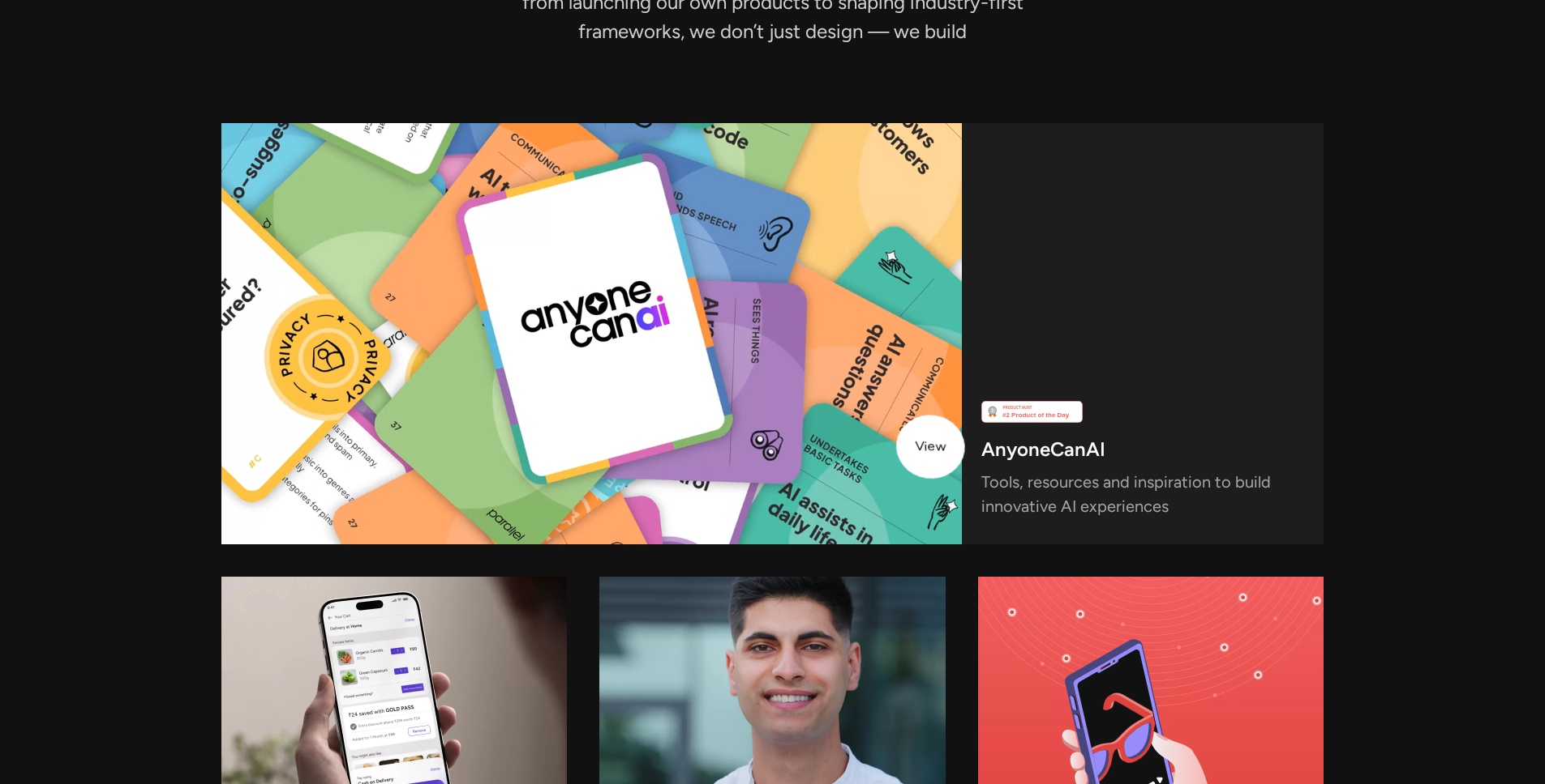
click at [915, 445] on video at bounding box center [592, 334] width 741 height 421
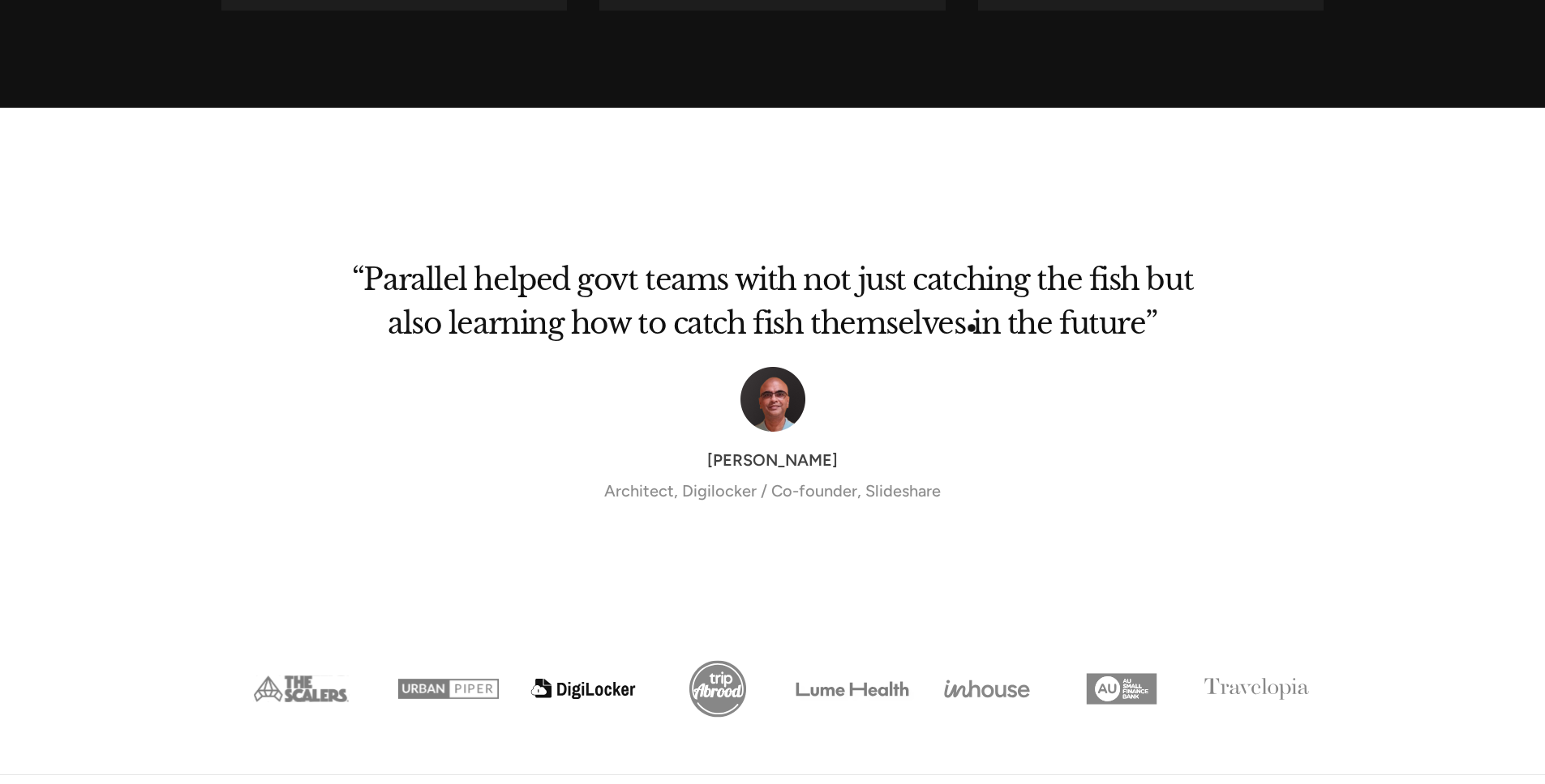
scroll to position [5932, 0]
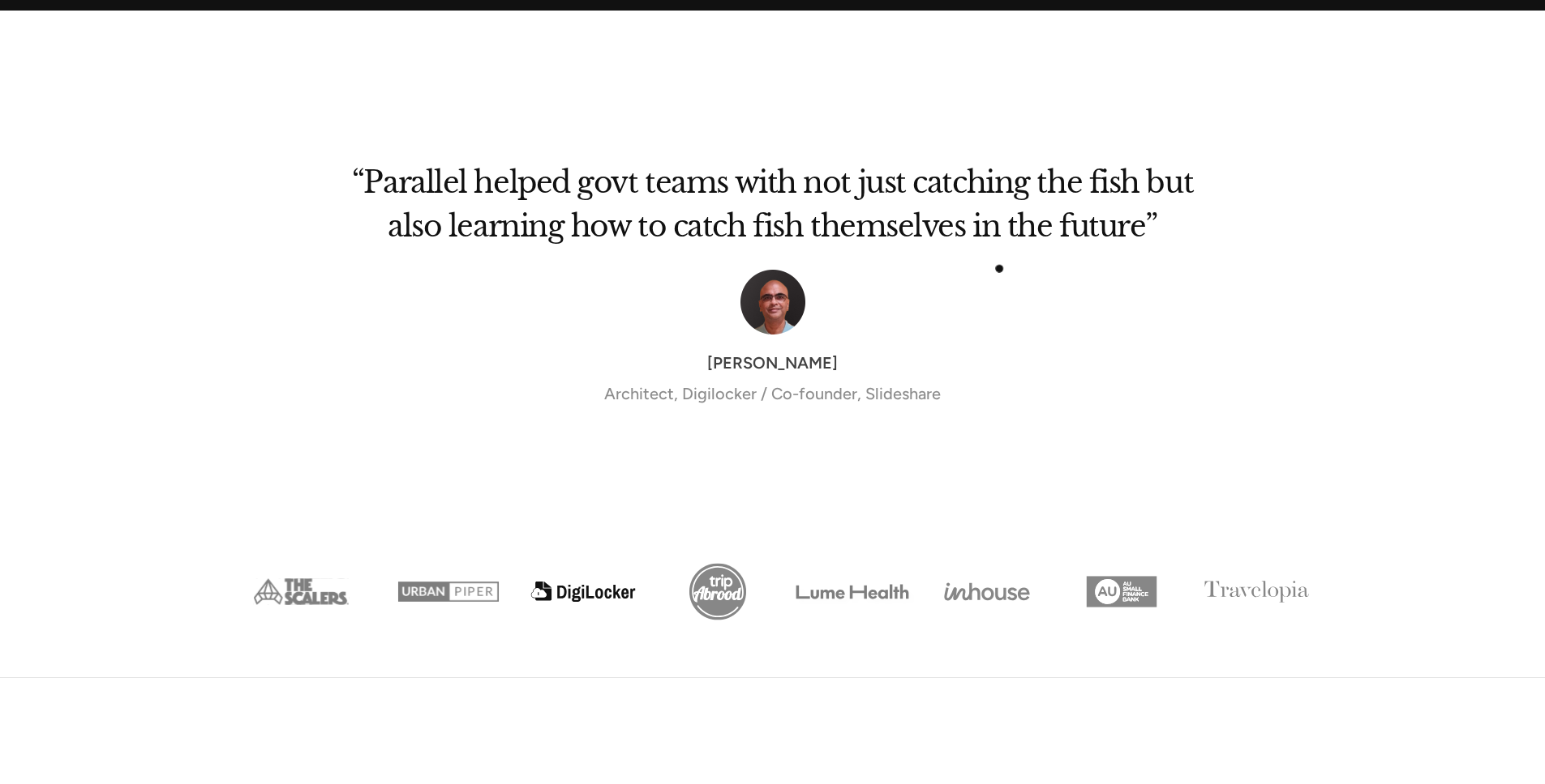
click at [1057, 204] on h2 "“Parallel helped govt teams with not just catching the fish but also learning h…" at bounding box center [772, 211] width 843 height 77
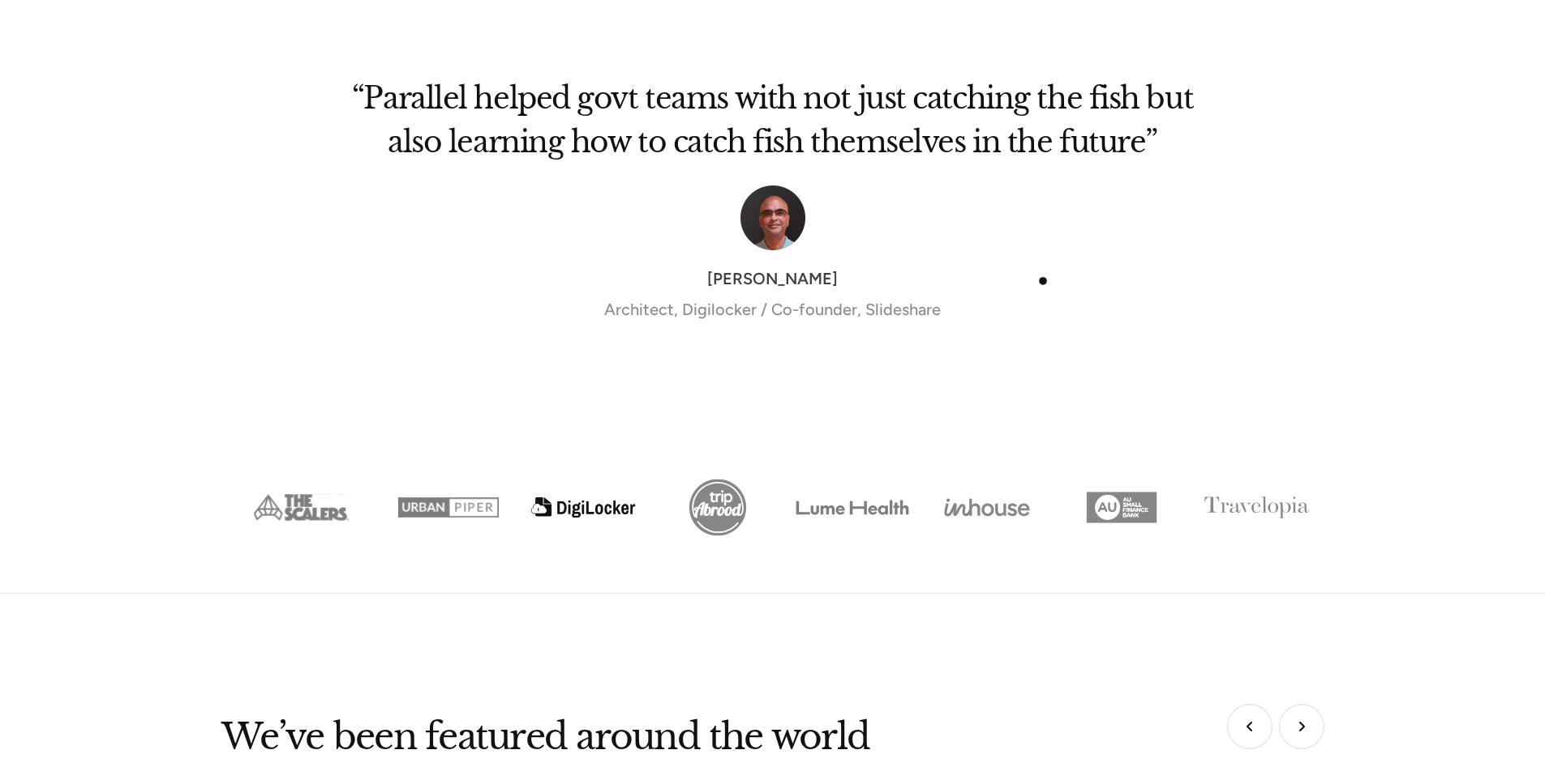
scroll to position [6126, 0]
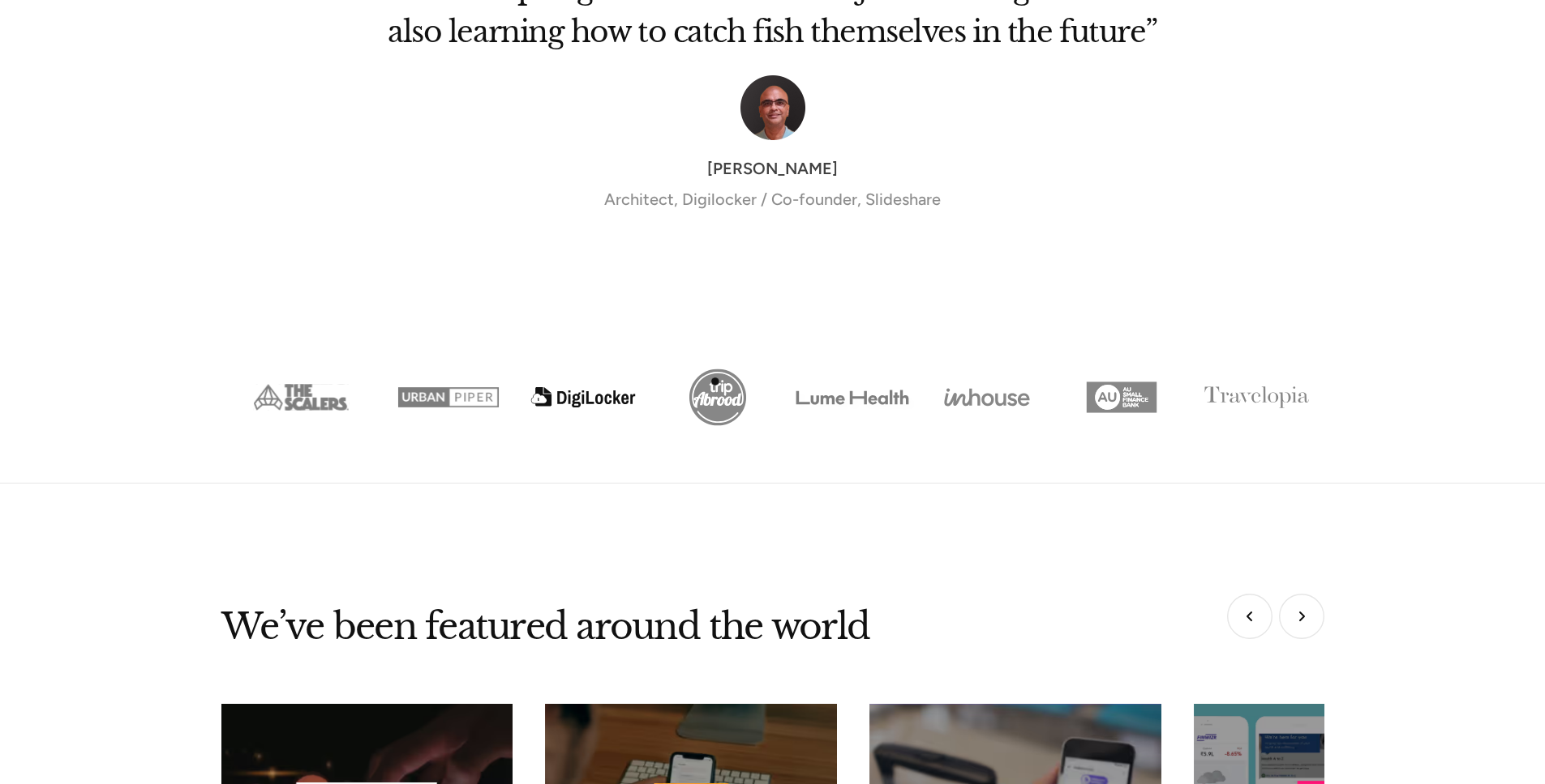
click at [716, 382] on img "Show slide 4 of 8" at bounding box center [717, 397] width 134 height 68
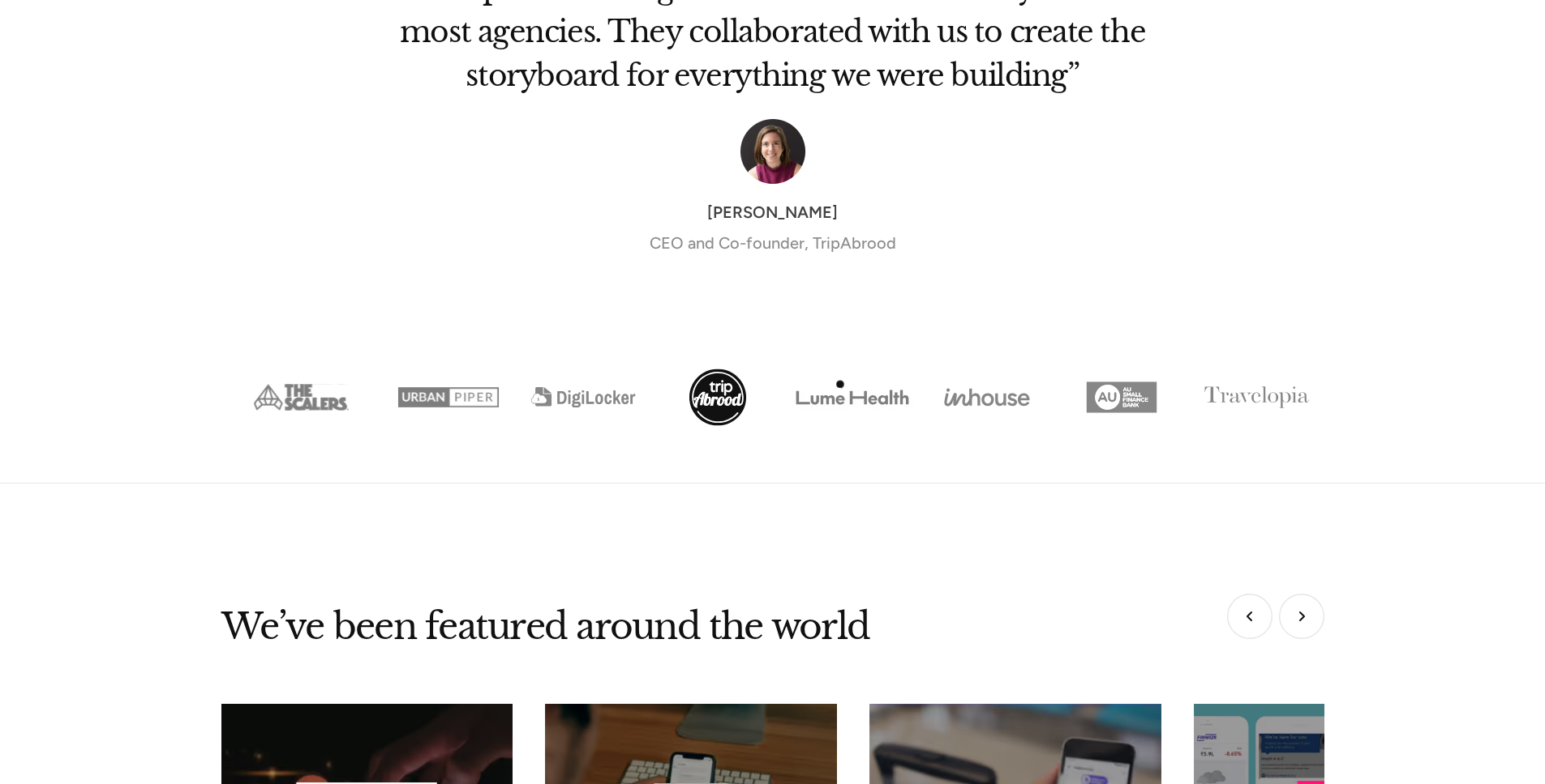
click at [846, 385] on img "Show slide 5 of 8" at bounding box center [851, 397] width 134 height 68
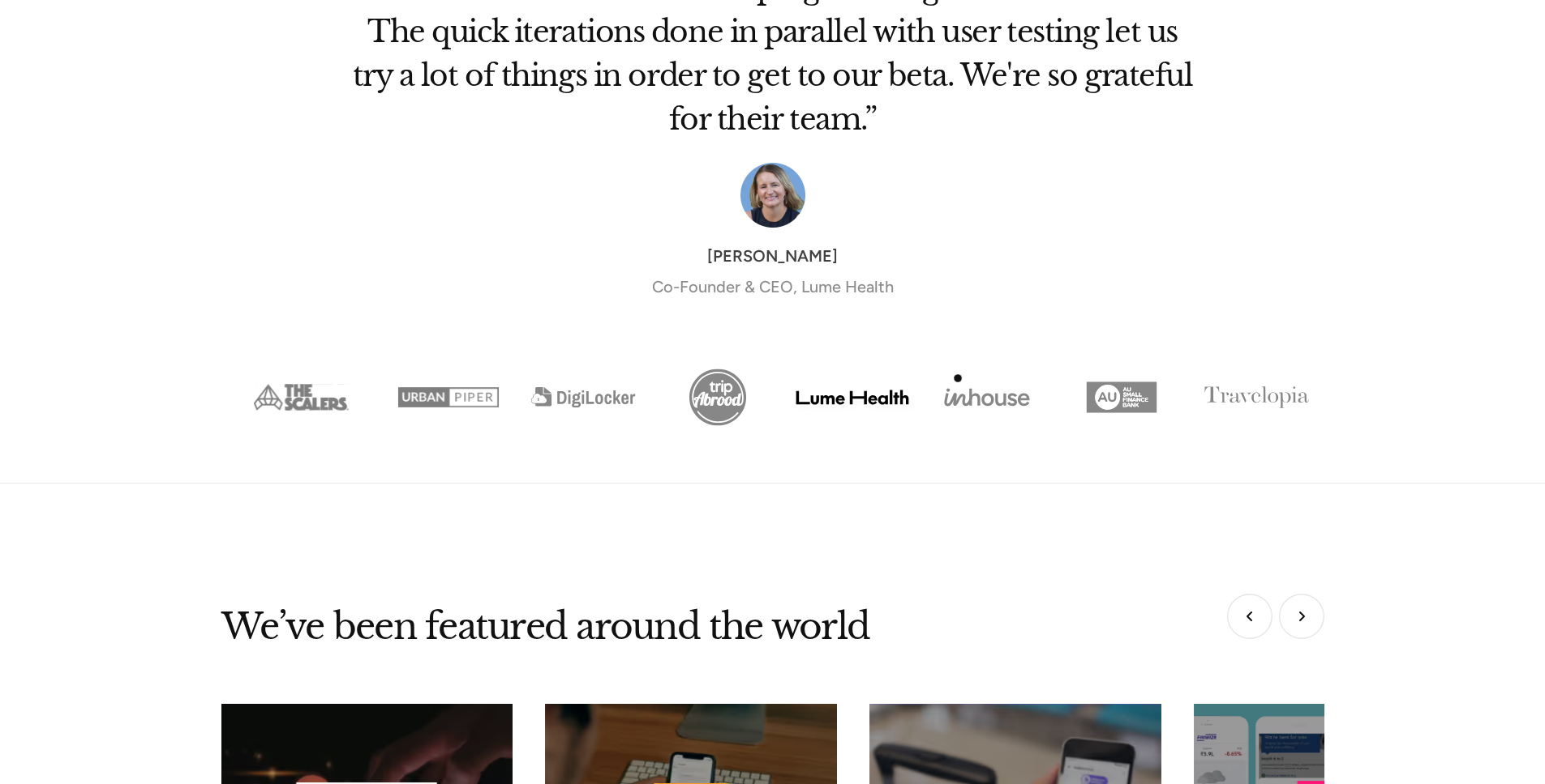
click at [966, 378] on img "Show slide 6 of 8" at bounding box center [986, 397] width 134 height 68
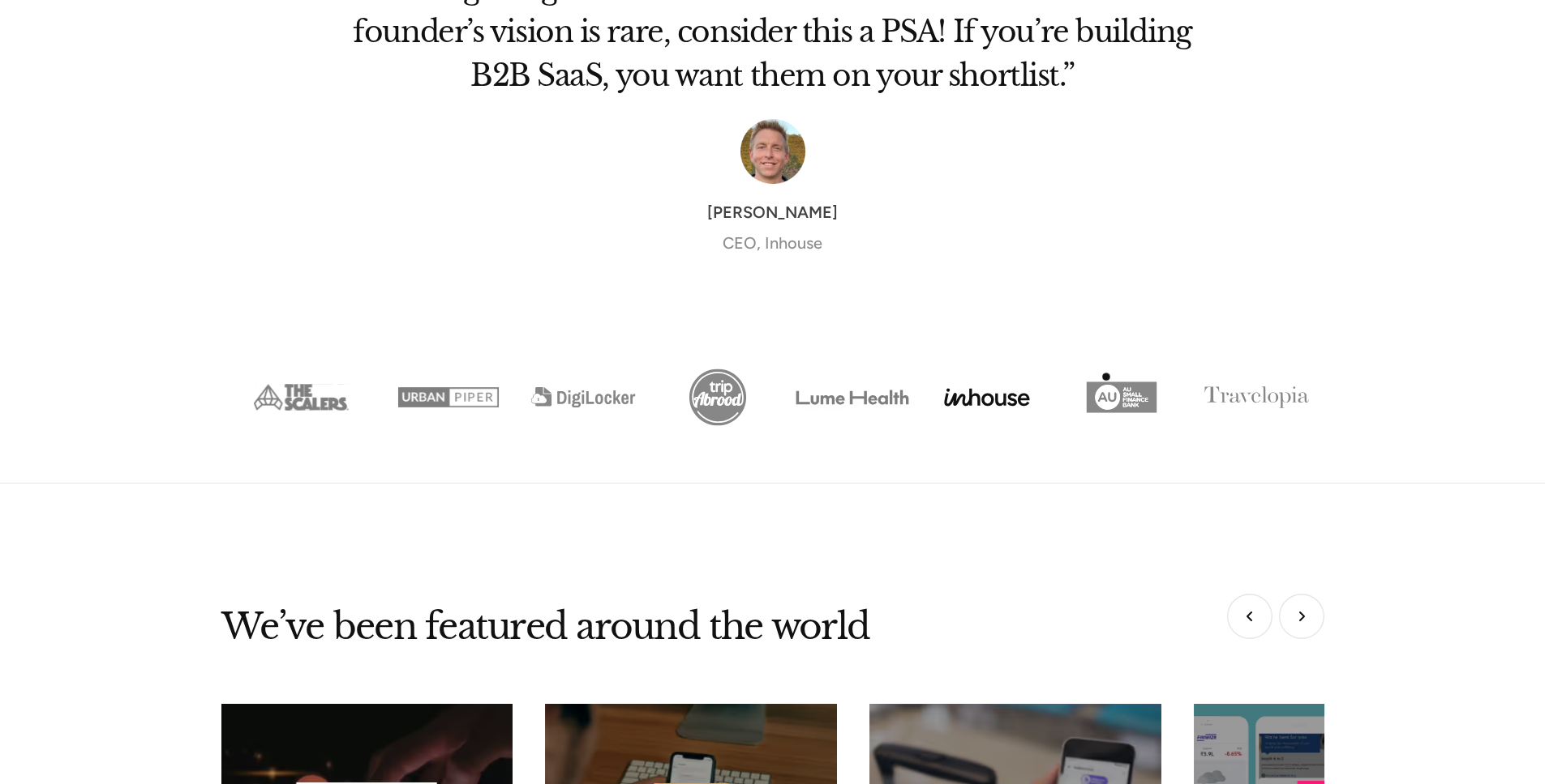
click at [1113, 377] on img "Show slide 7 of 8" at bounding box center [1120, 397] width 134 height 68
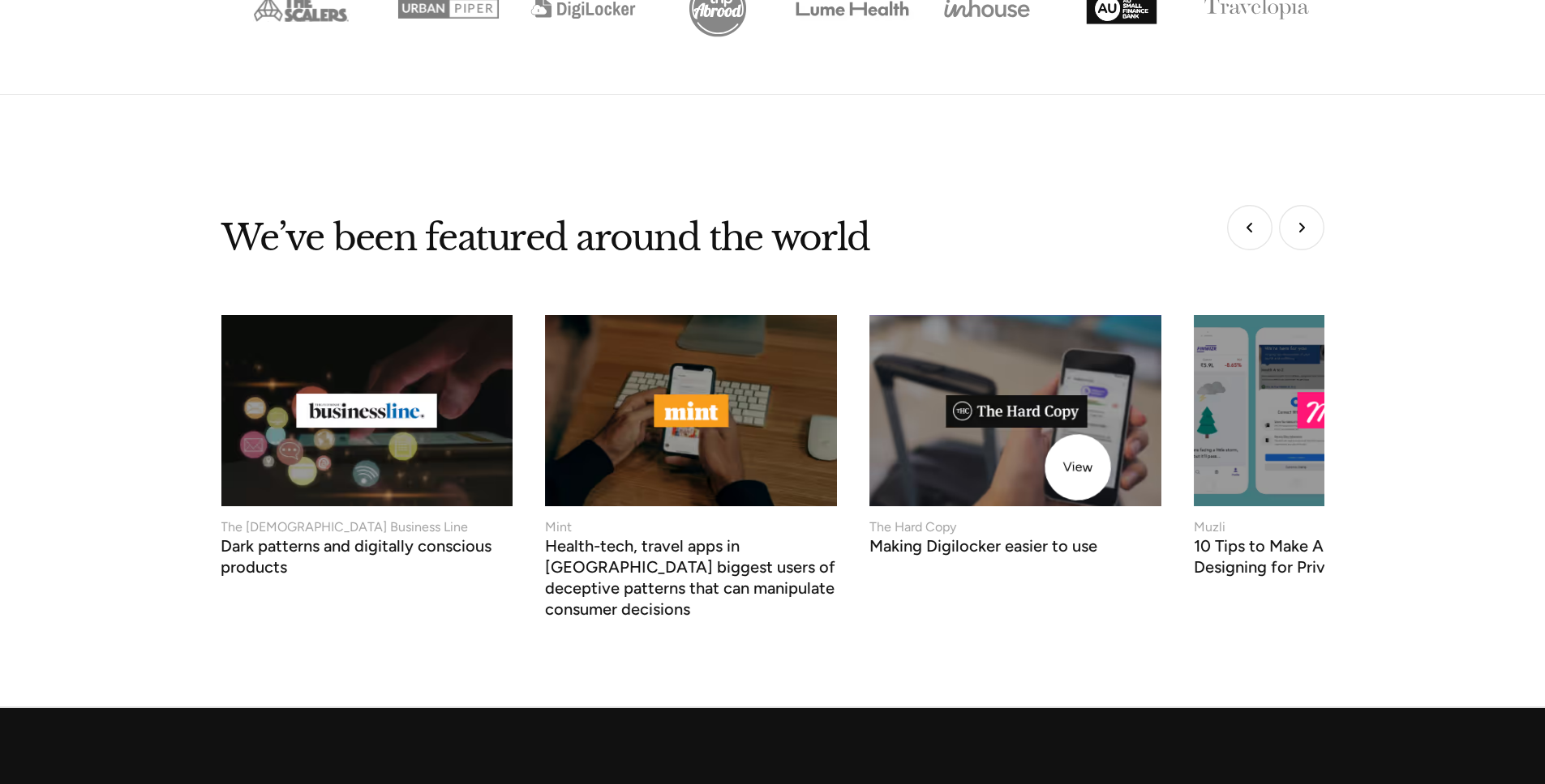
scroll to position [6855, 0]
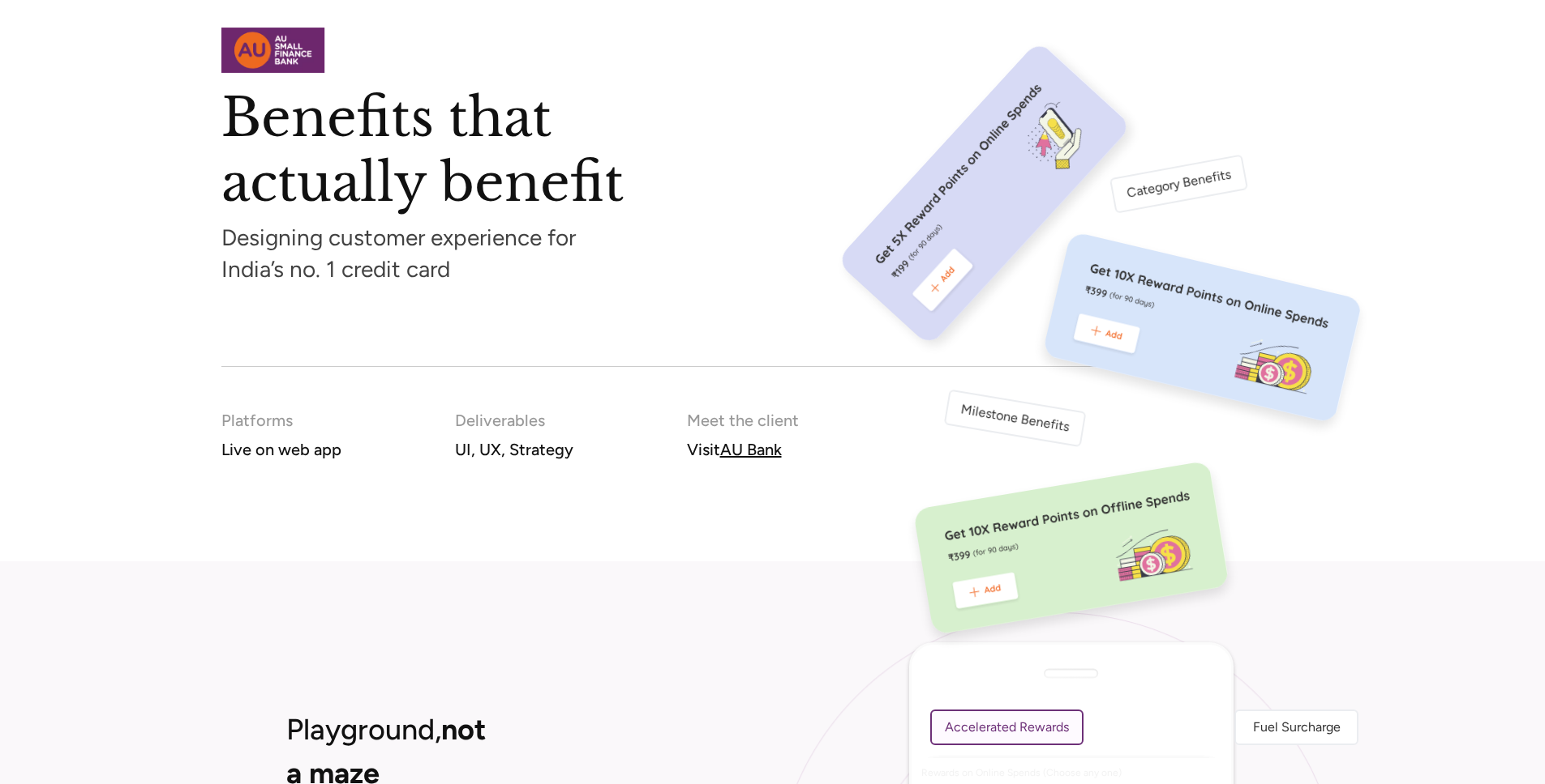
scroll to position [701, 0]
drag, startPoint x: 468, startPoint y: 244, endPoint x: 531, endPoint y: 243, distance: 63.0
click at [531, 243] on p "Designing customer experience for India’s no. 1 credit card" at bounding box center [772, 253] width 1103 height 64
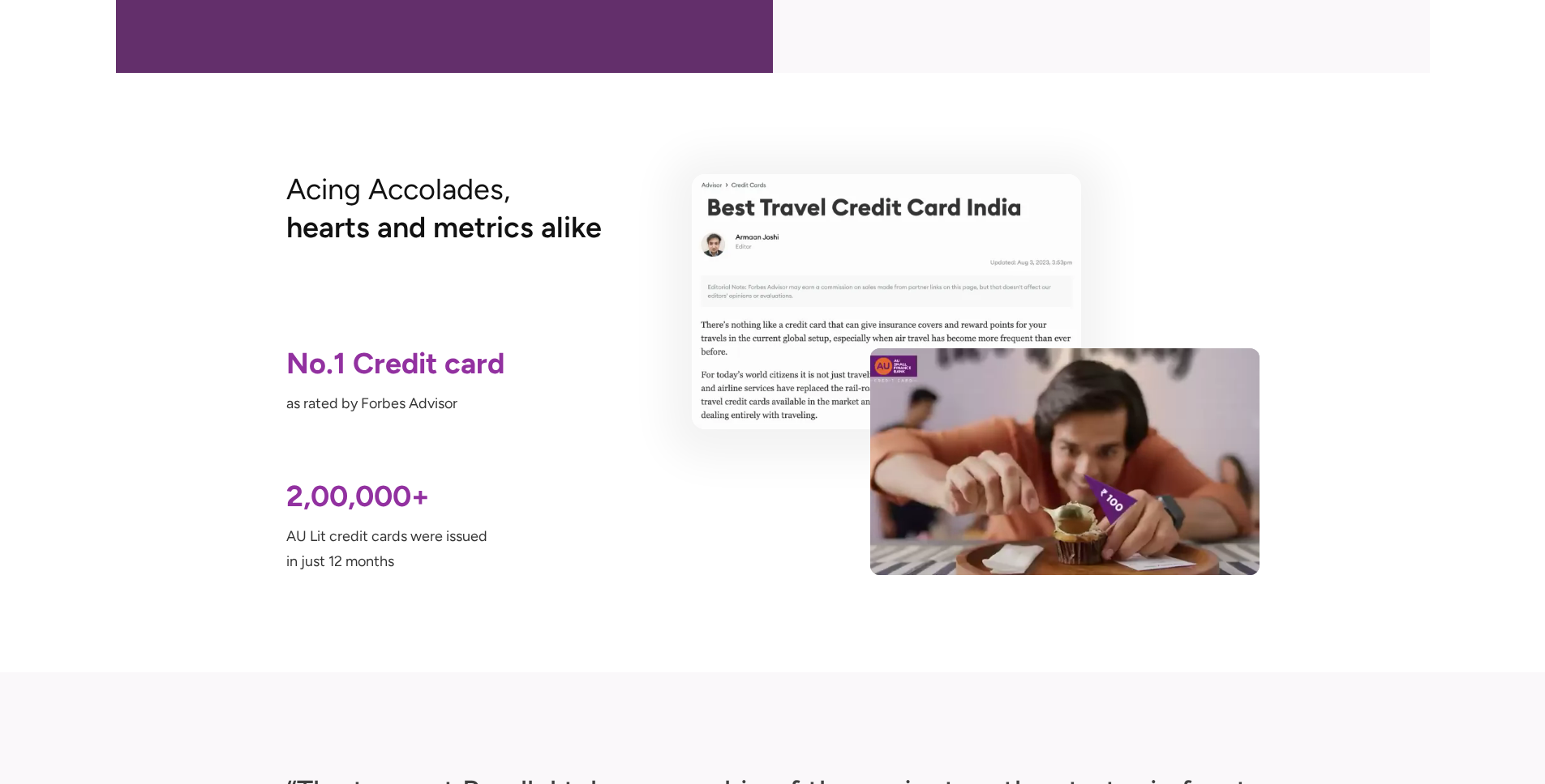
scroll to position [5835, 0]
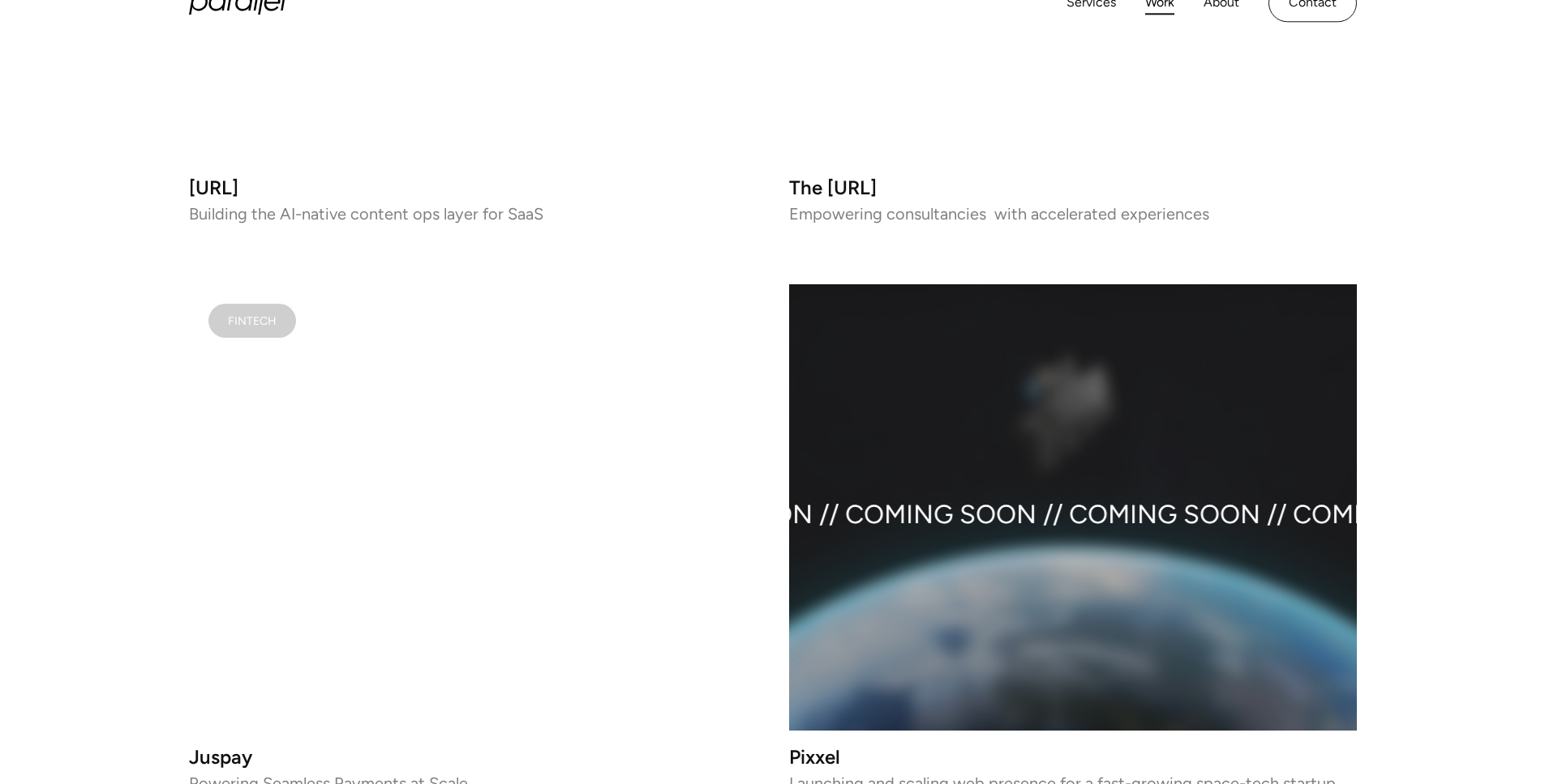
scroll to position [1070, 0]
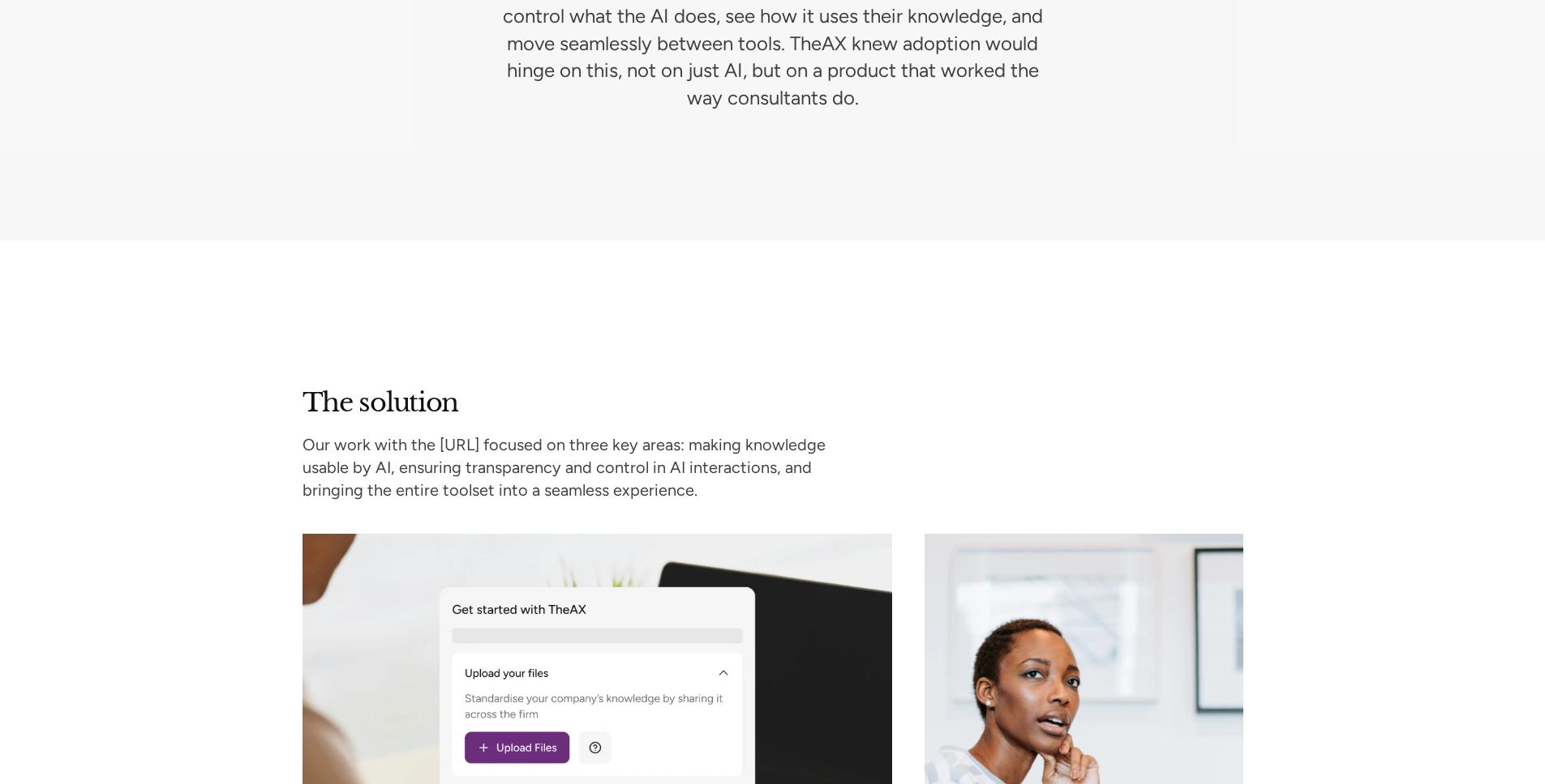
scroll to position [2528, 0]
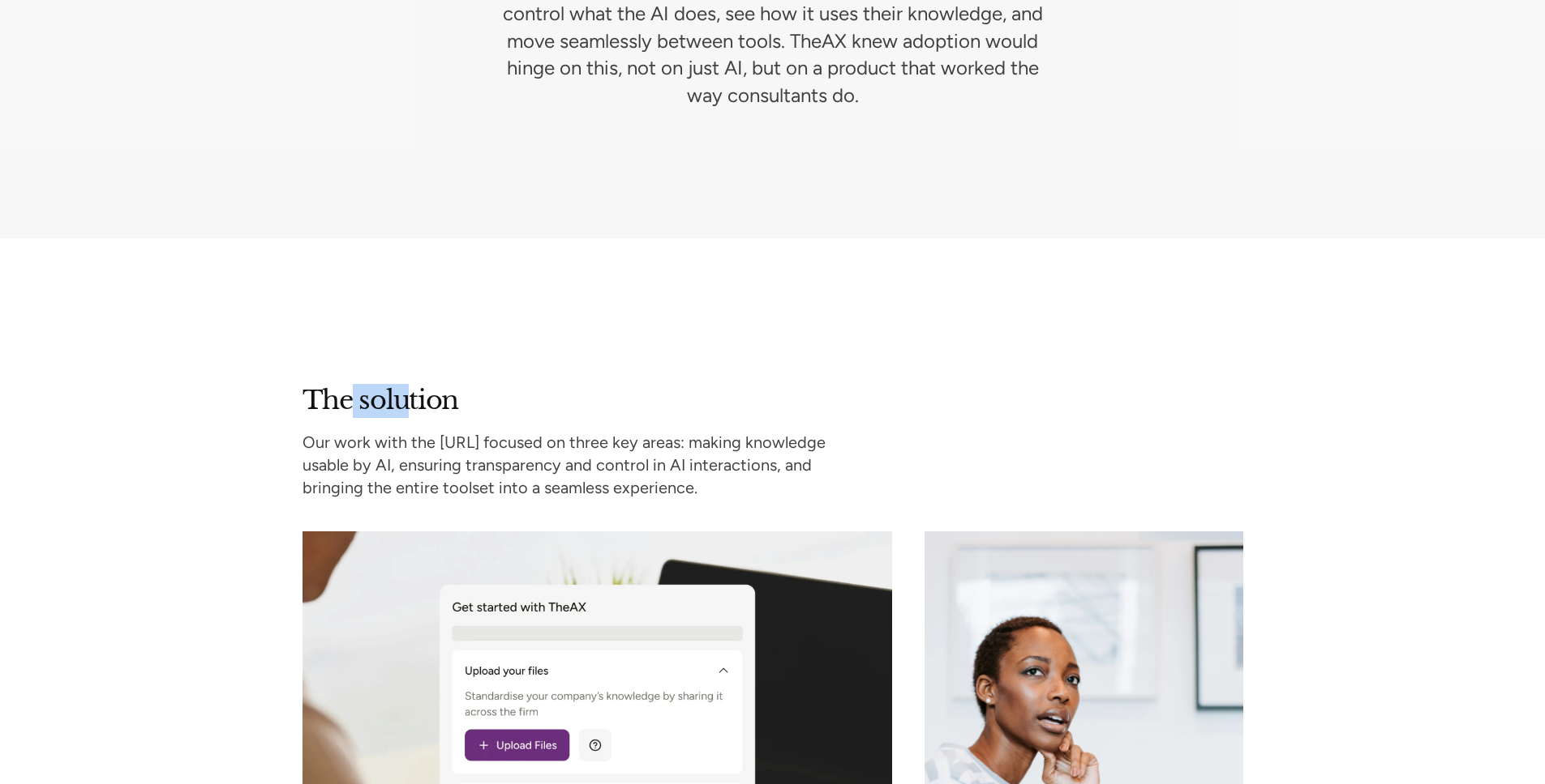
drag, startPoint x: 386, startPoint y: 400, endPoint x: 410, endPoint y: 402, distance: 24.1
click at [410, 402] on h2 "The solution" at bounding box center [380, 401] width 156 height 34
drag, startPoint x: 337, startPoint y: 442, endPoint x: 409, endPoint y: 441, distance: 72.0
click at [409, 441] on p "Our work with the AX.ai focused on three key areas: making knowledge usable by …" at bounding box center [581, 465] width 558 height 69
drag, startPoint x: 489, startPoint y: 444, endPoint x: 571, endPoint y: 450, distance: 82.2
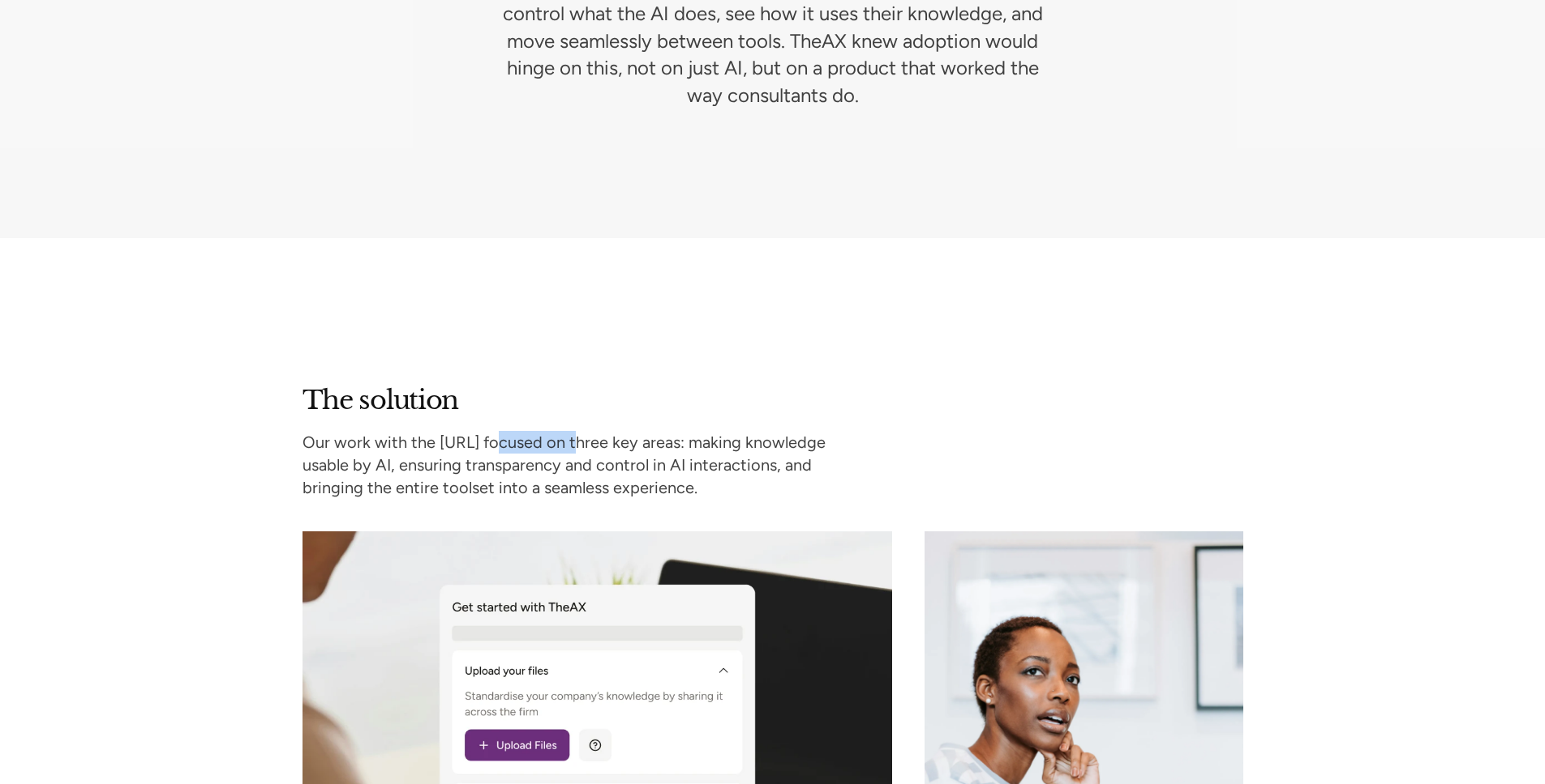
click at [571, 450] on p "Our work with the AX.ai focused on three key areas: making knowledge usable by …" at bounding box center [581, 465] width 558 height 69
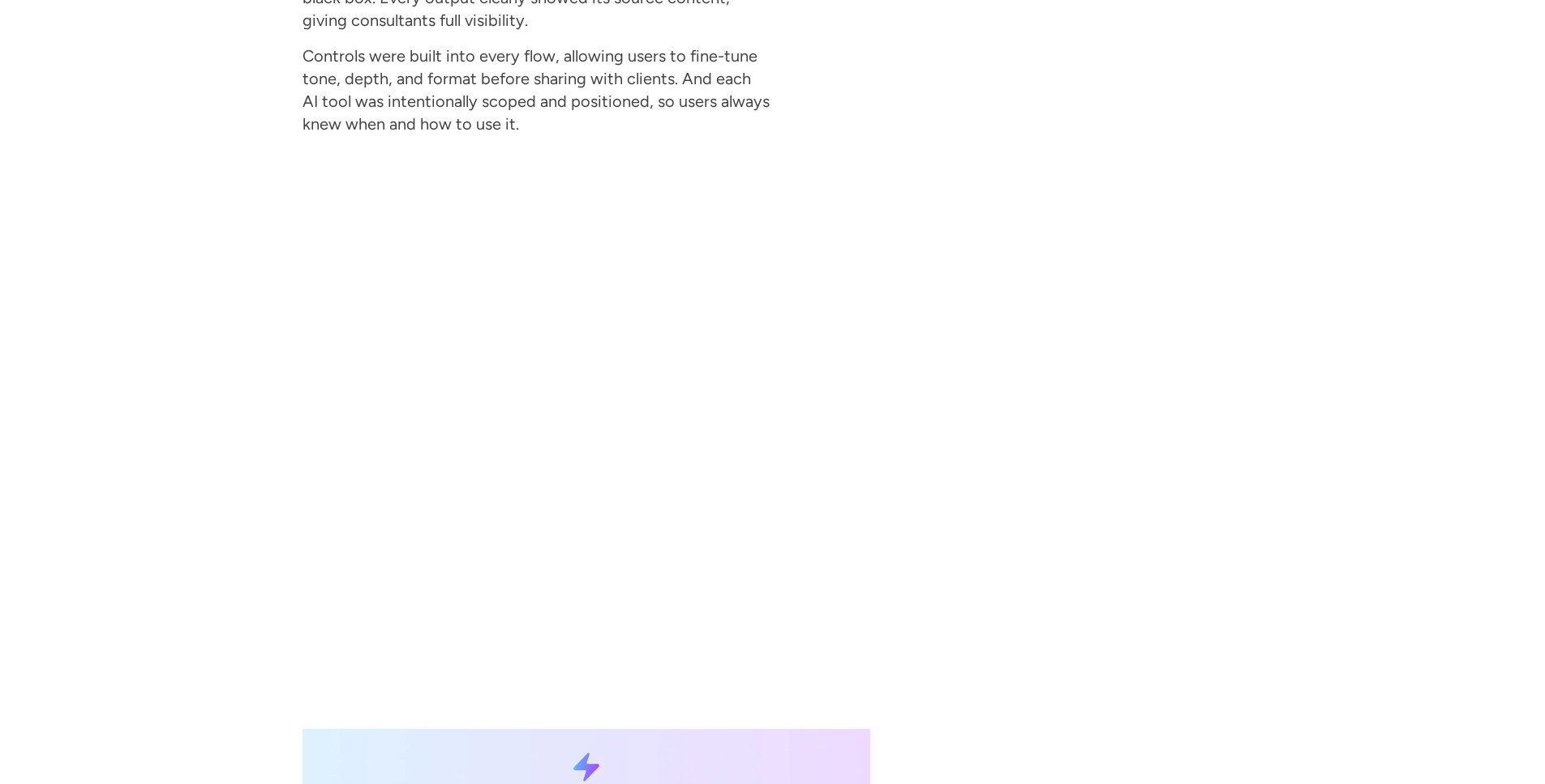
scroll to position [4959, 0]
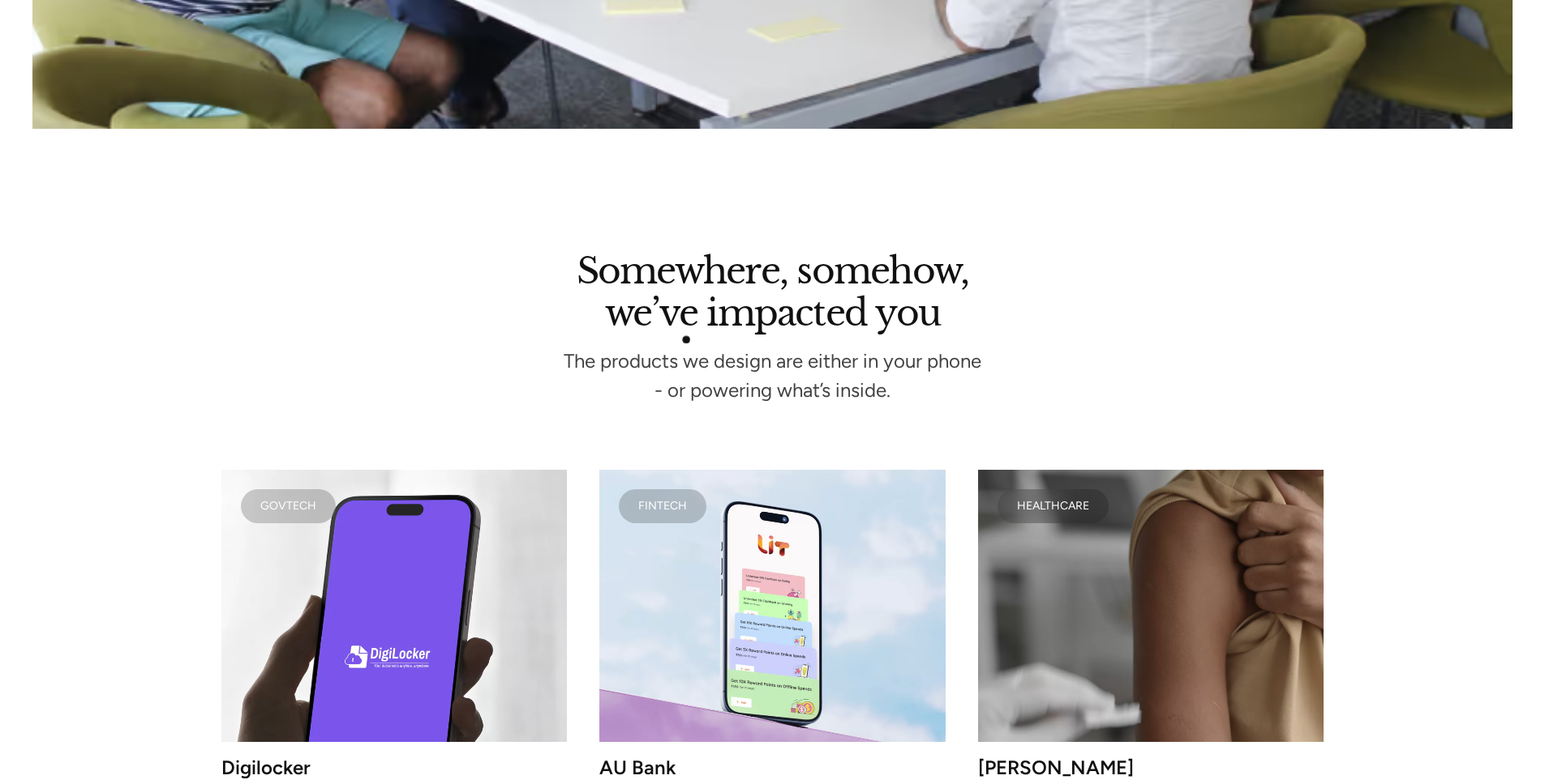
scroll to position [3306, 0]
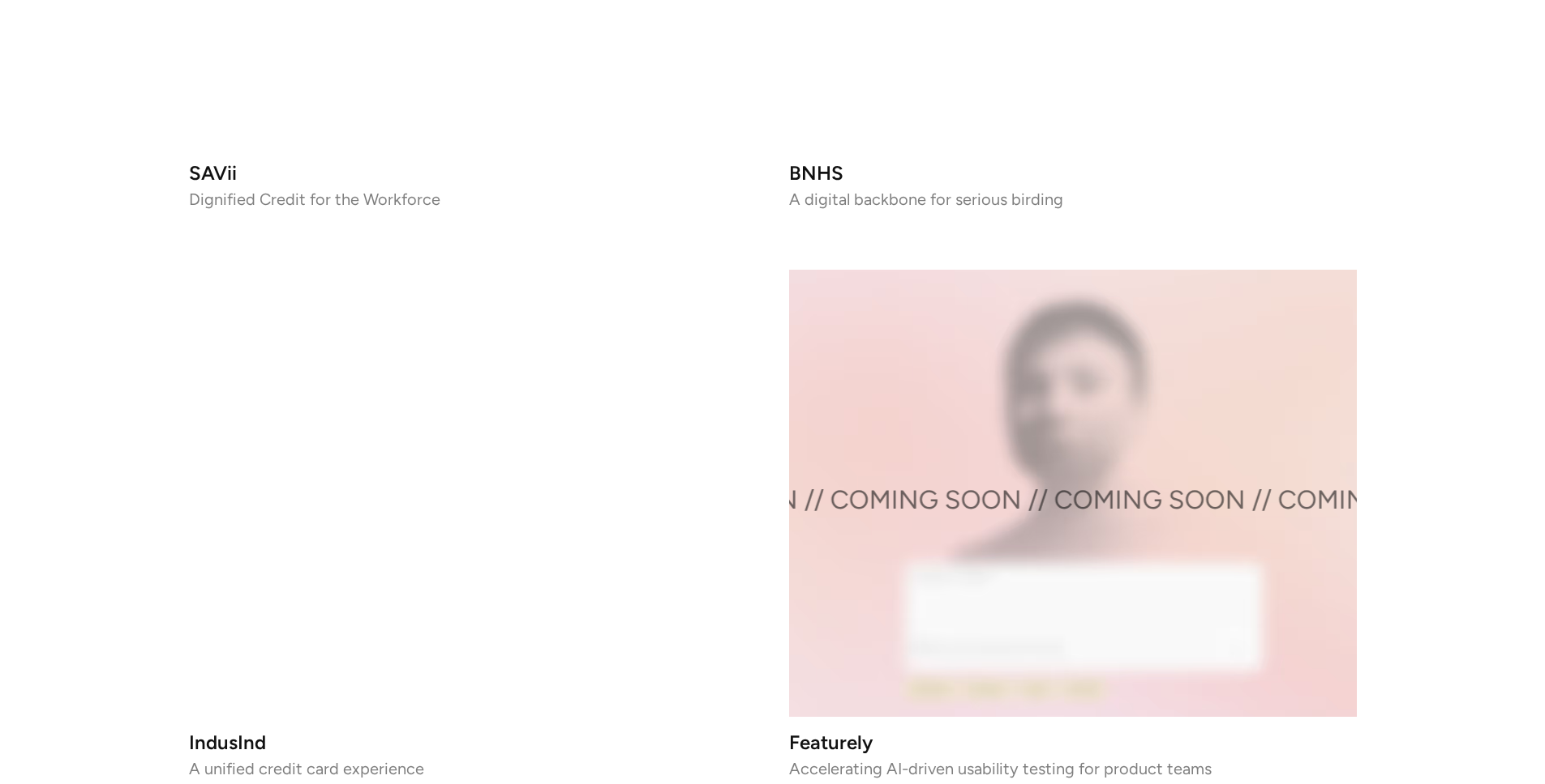
scroll to position [2723, 0]
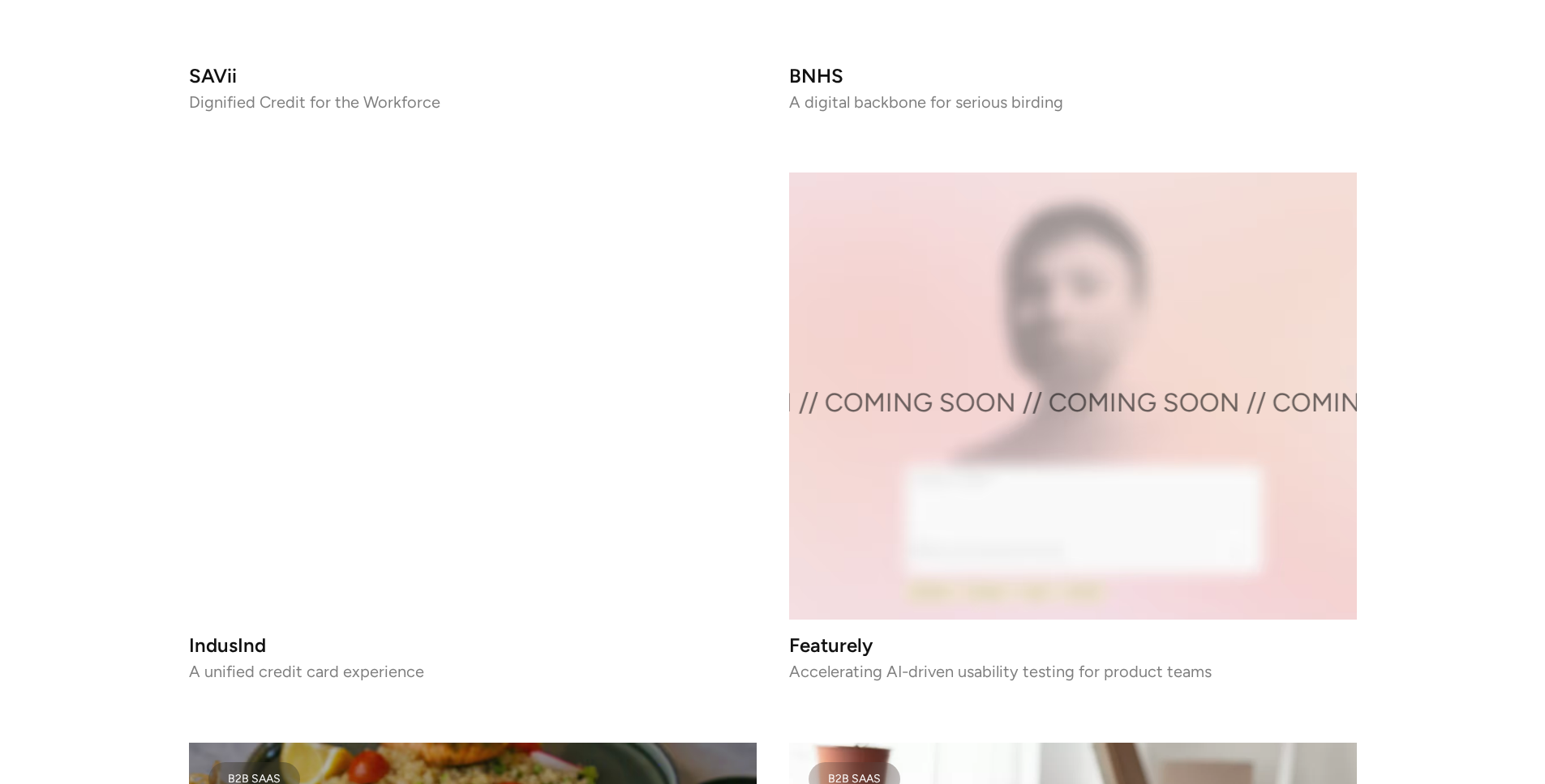
click at [506, 427] on video at bounding box center [472, 396] width 568 height 447
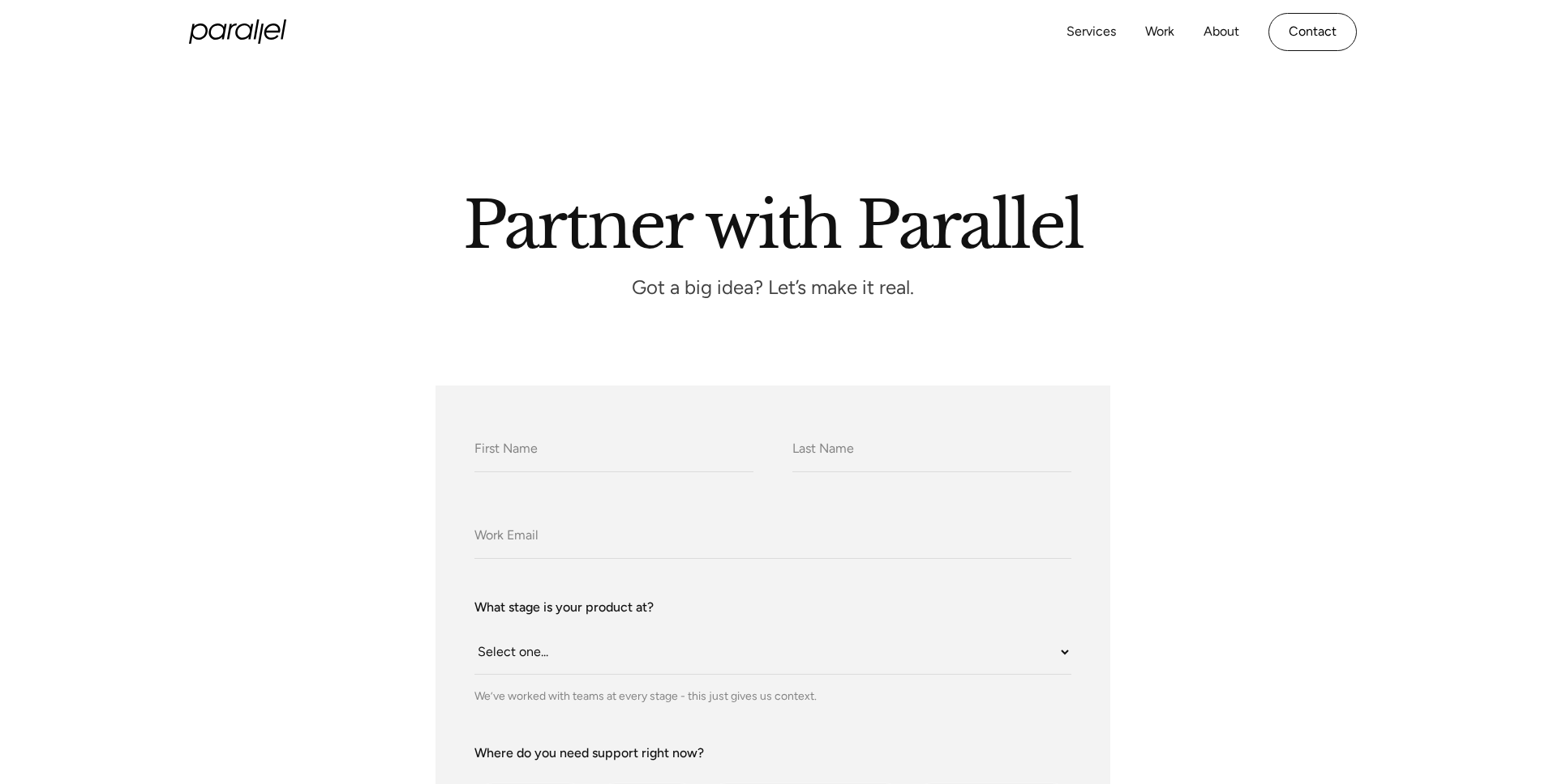
scroll to position [195, 0]
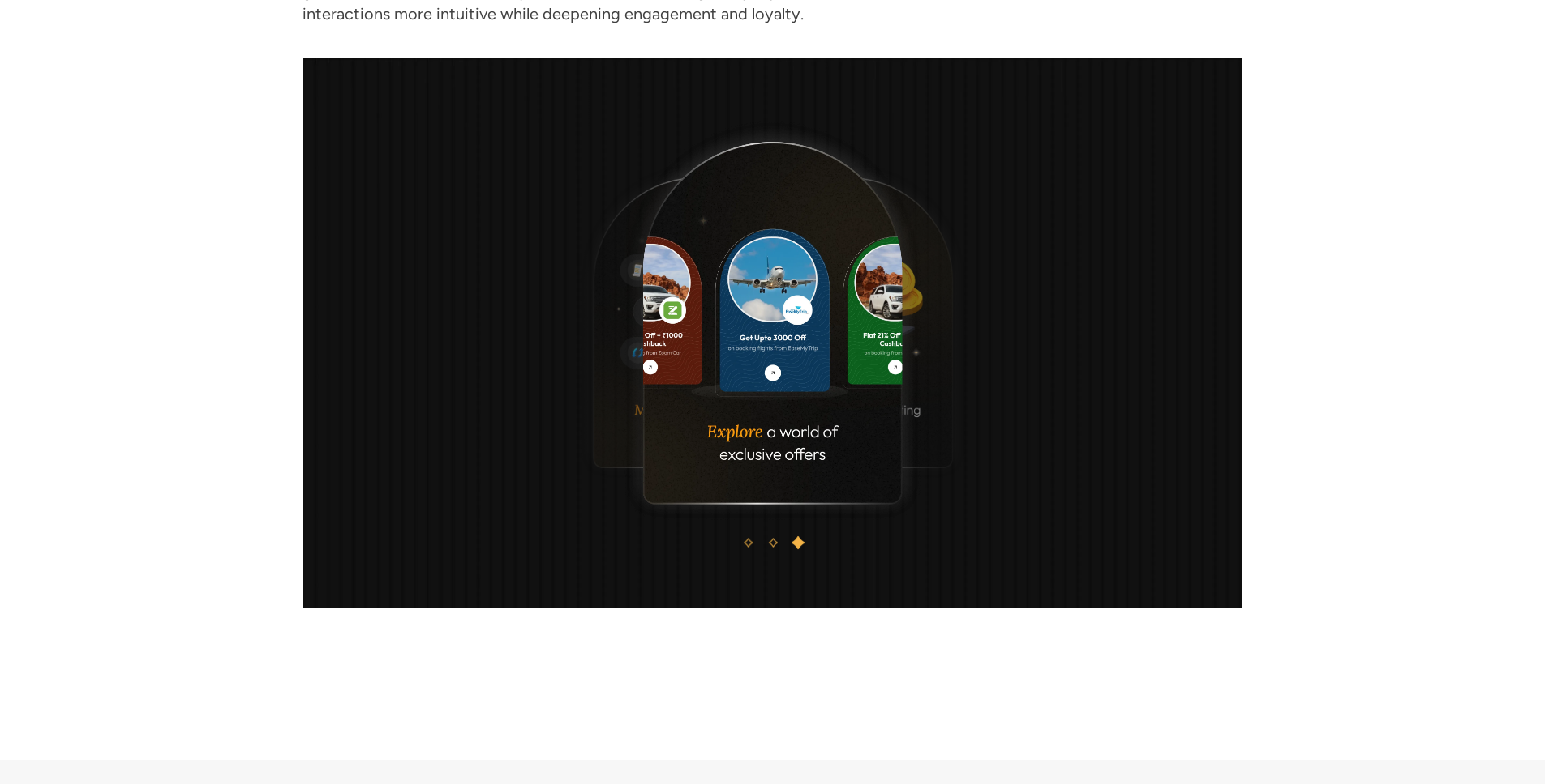
scroll to position [1556, 0]
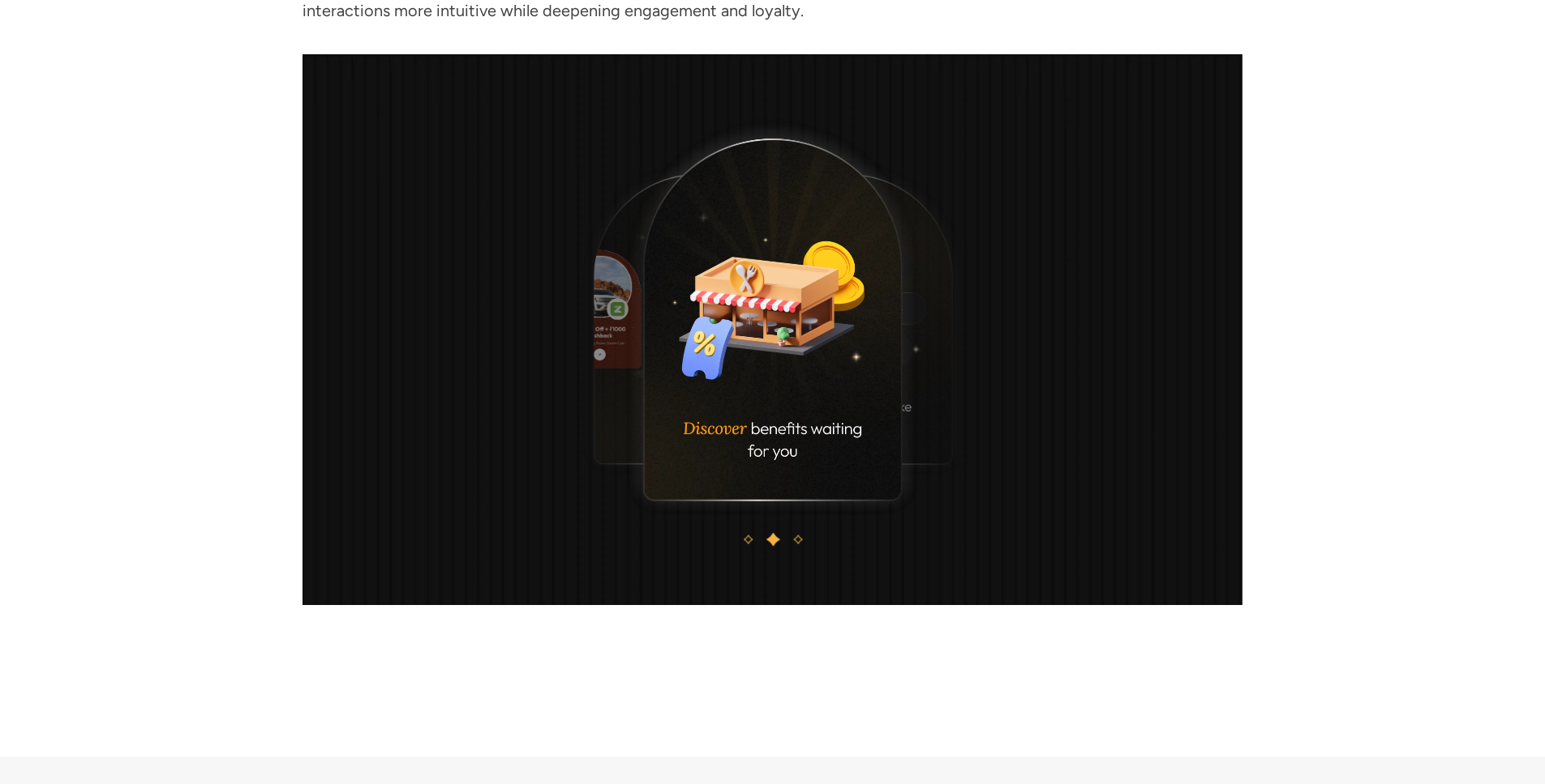
click at [800, 545] on image at bounding box center [772, 330] width 941 height 551
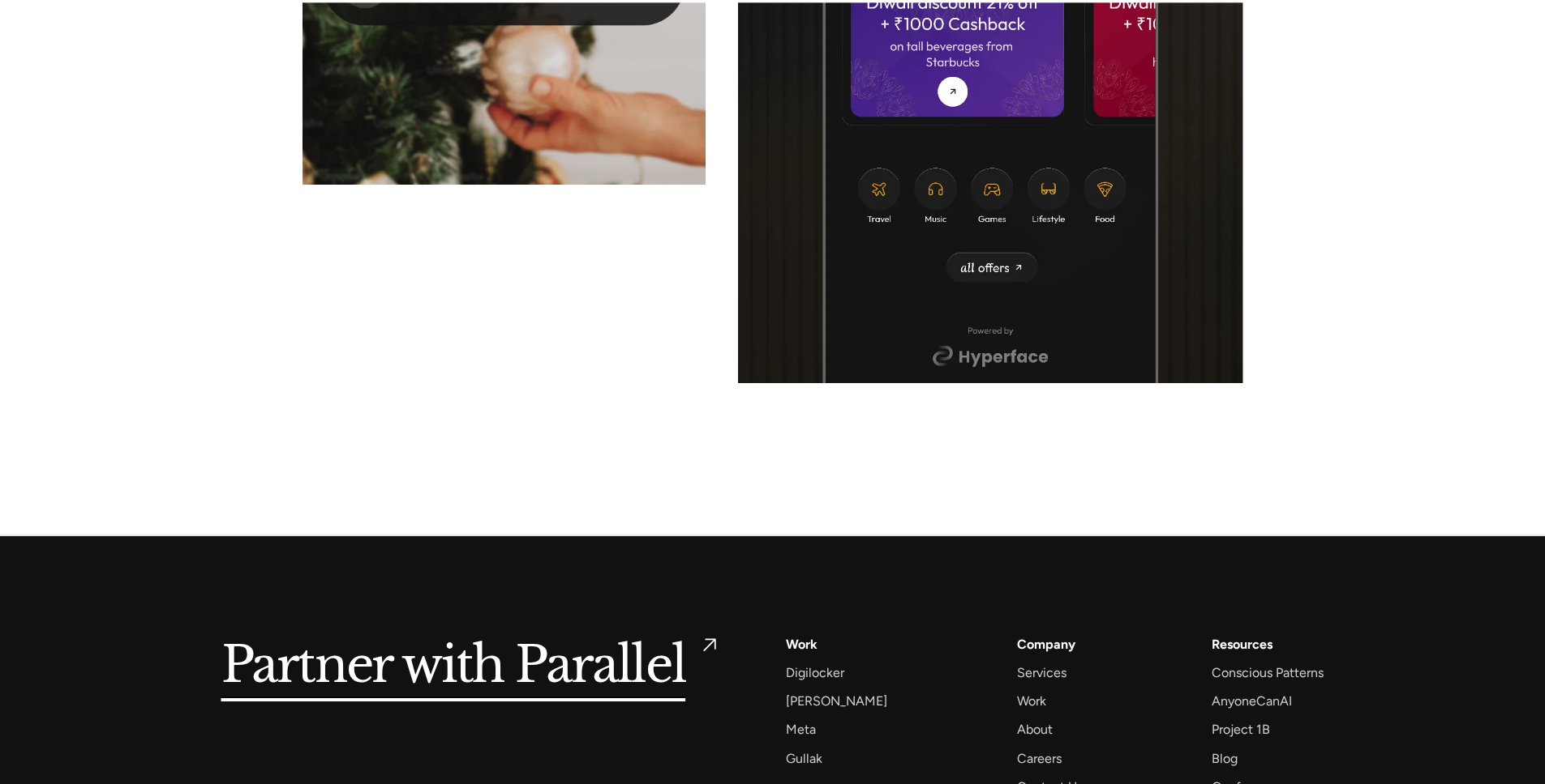
scroll to position [7343, 0]
